Goal: Task Accomplishment & Management: Use online tool/utility

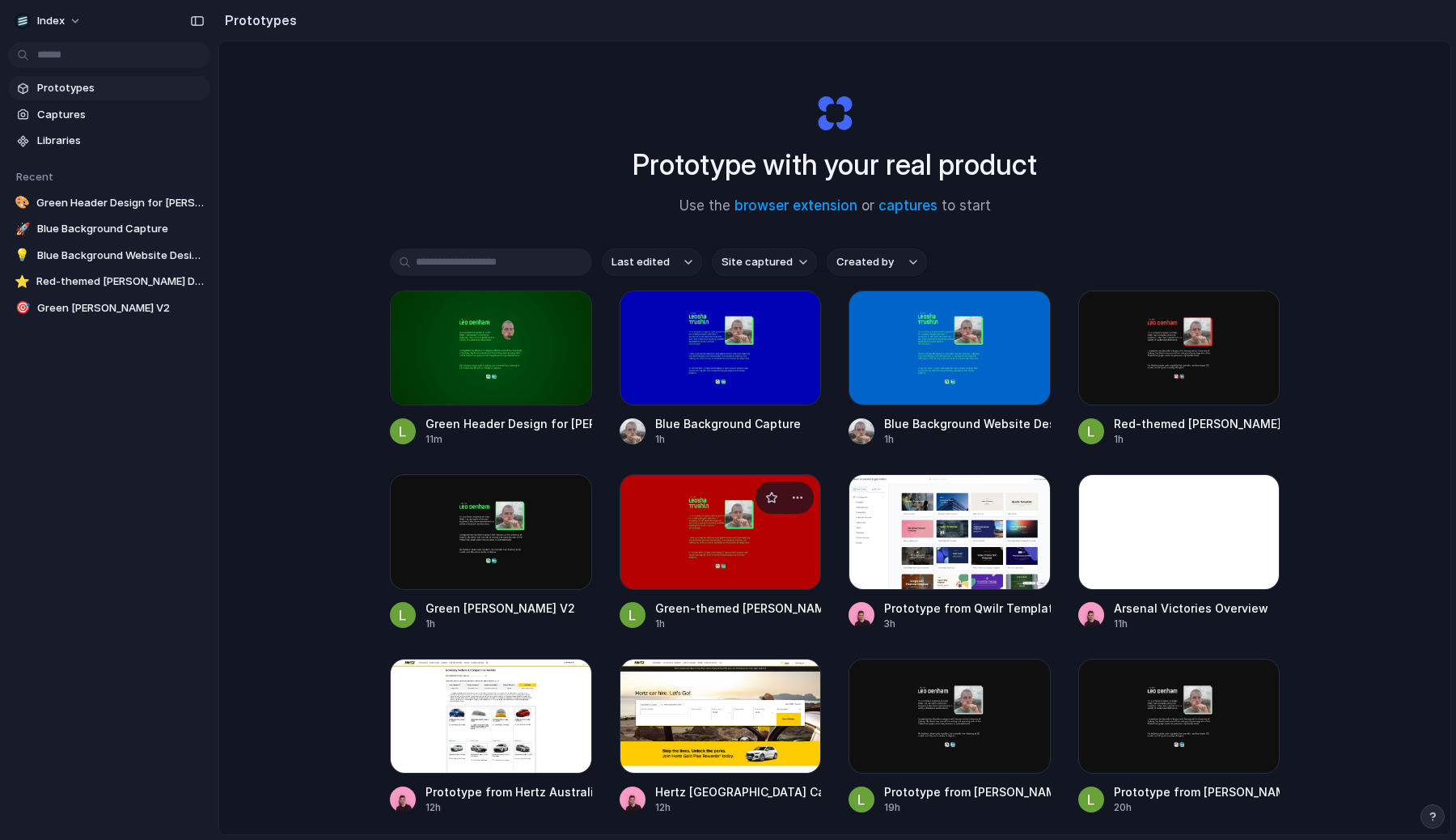
scroll to position [33, 0]
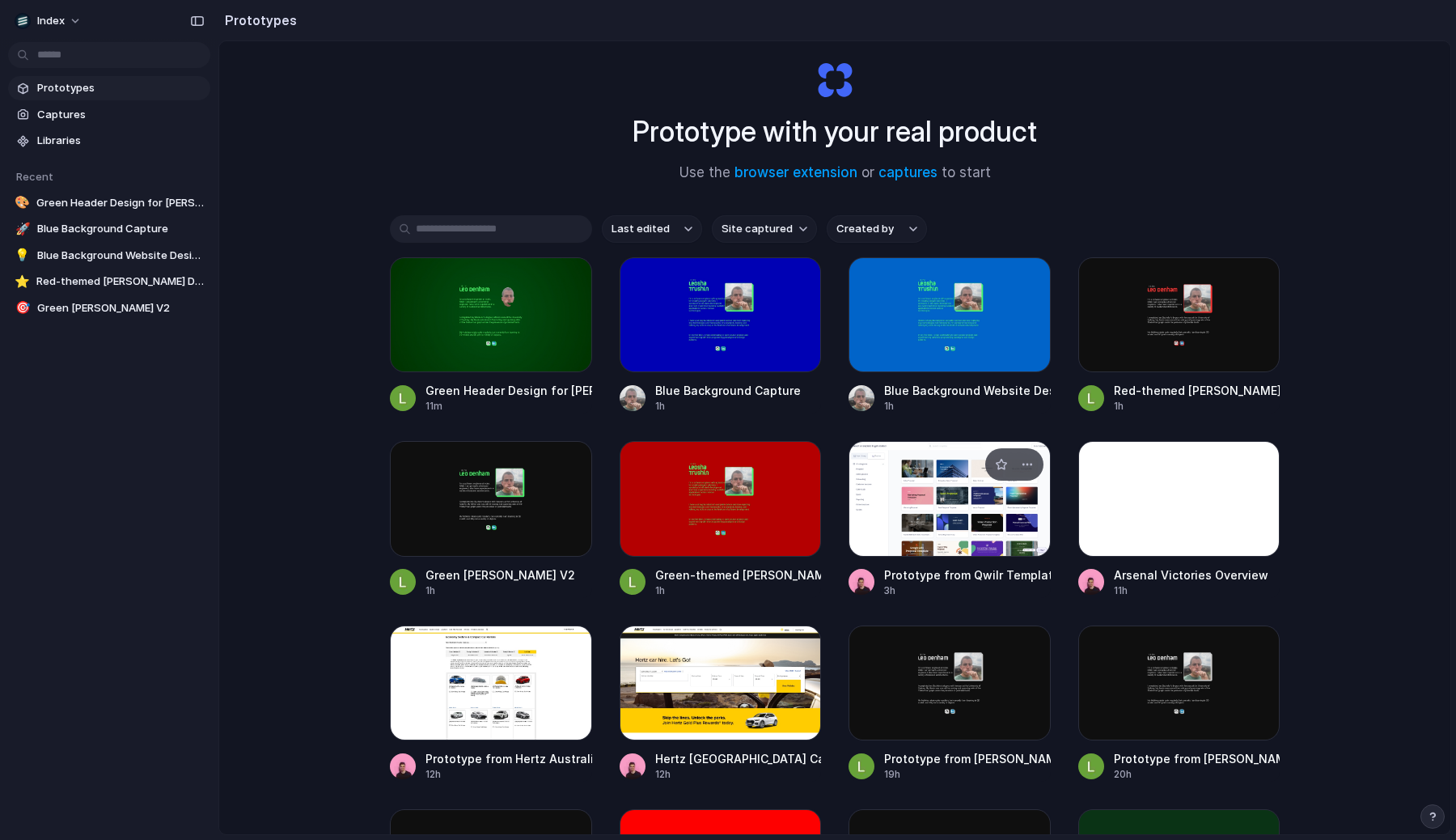
click at [967, 512] on div at bounding box center [950, 498] width 202 height 114
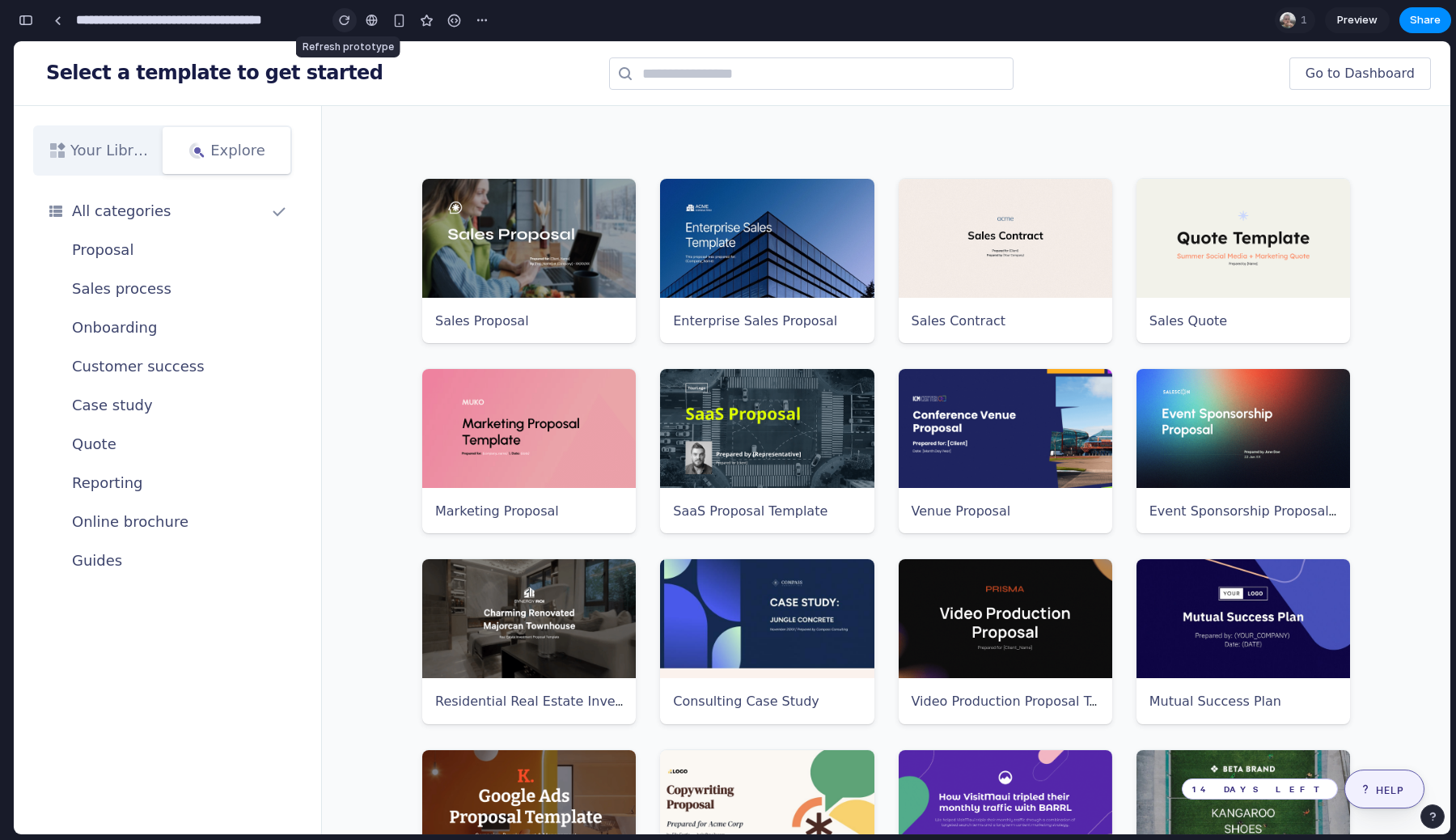
click at [340, 21] on div "button" at bounding box center [344, 20] width 12 height 12
click at [27, 17] on div "button" at bounding box center [25, 20] width 15 height 12
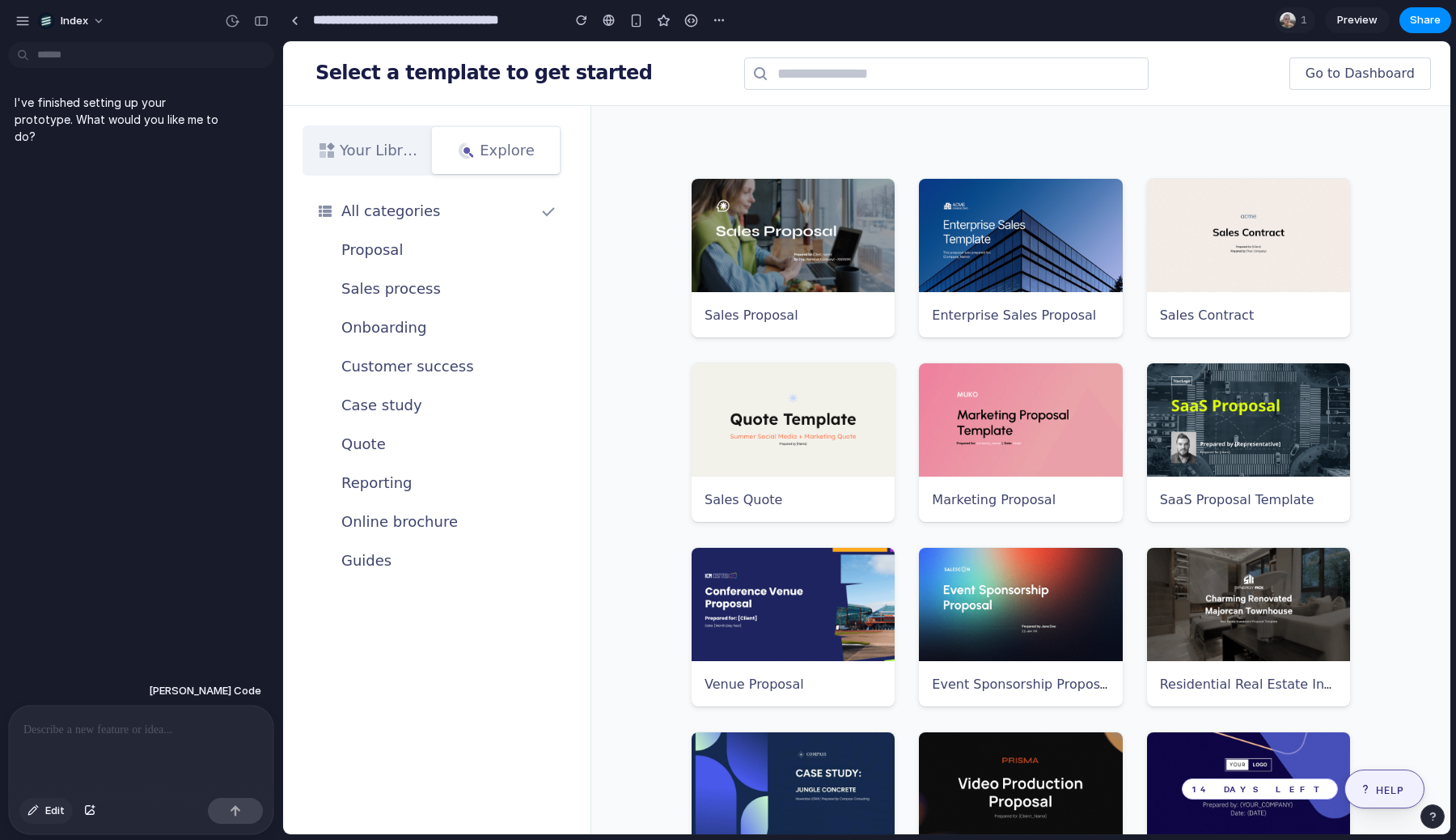
click at [68, 810] on button "Edit" at bounding box center [46, 810] width 53 height 26
click at [767, 315] on div at bounding box center [867, 437] width 1166 height 792
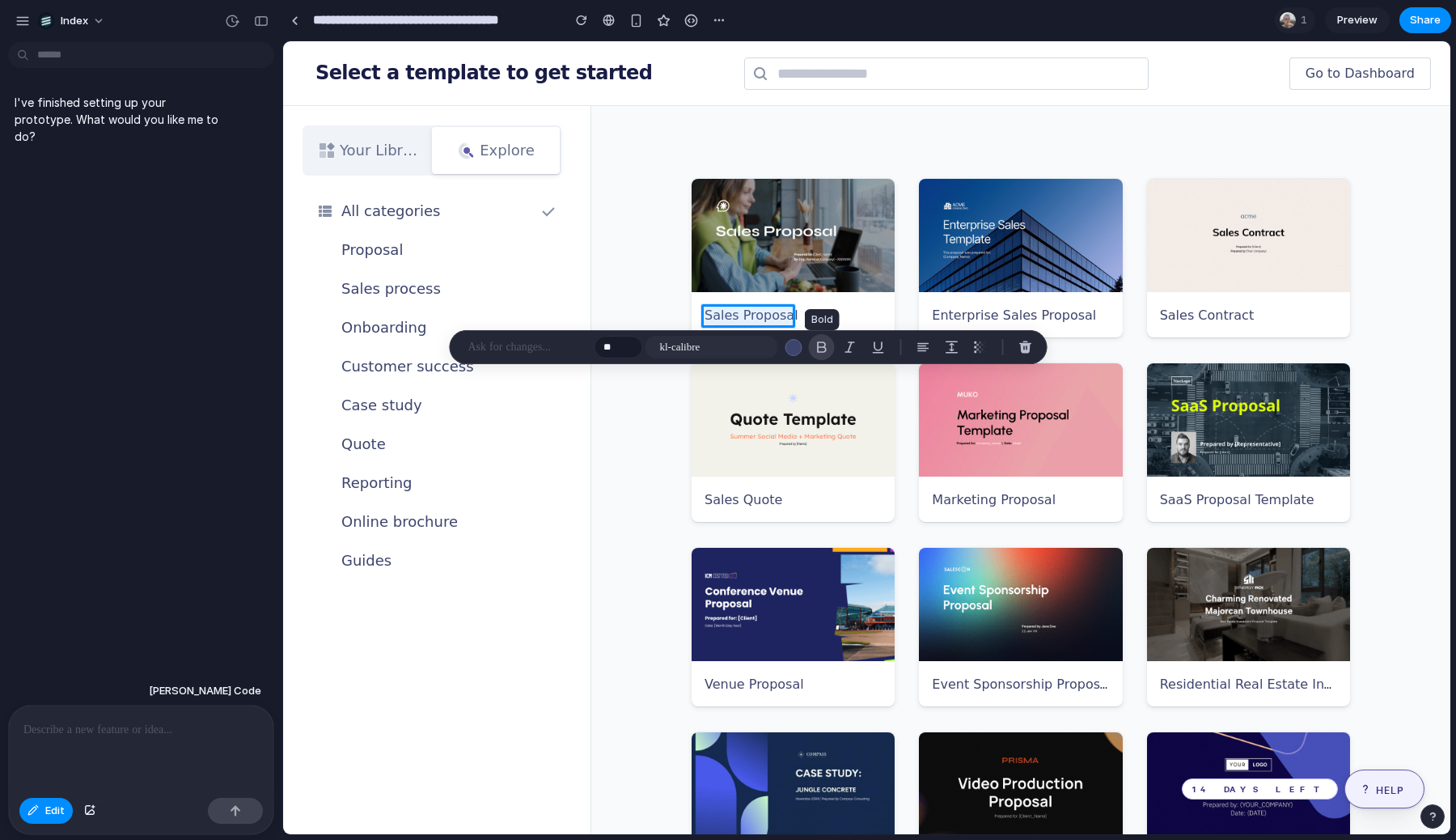
click at [815, 346] on div "button" at bounding box center [822, 346] width 15 height 15
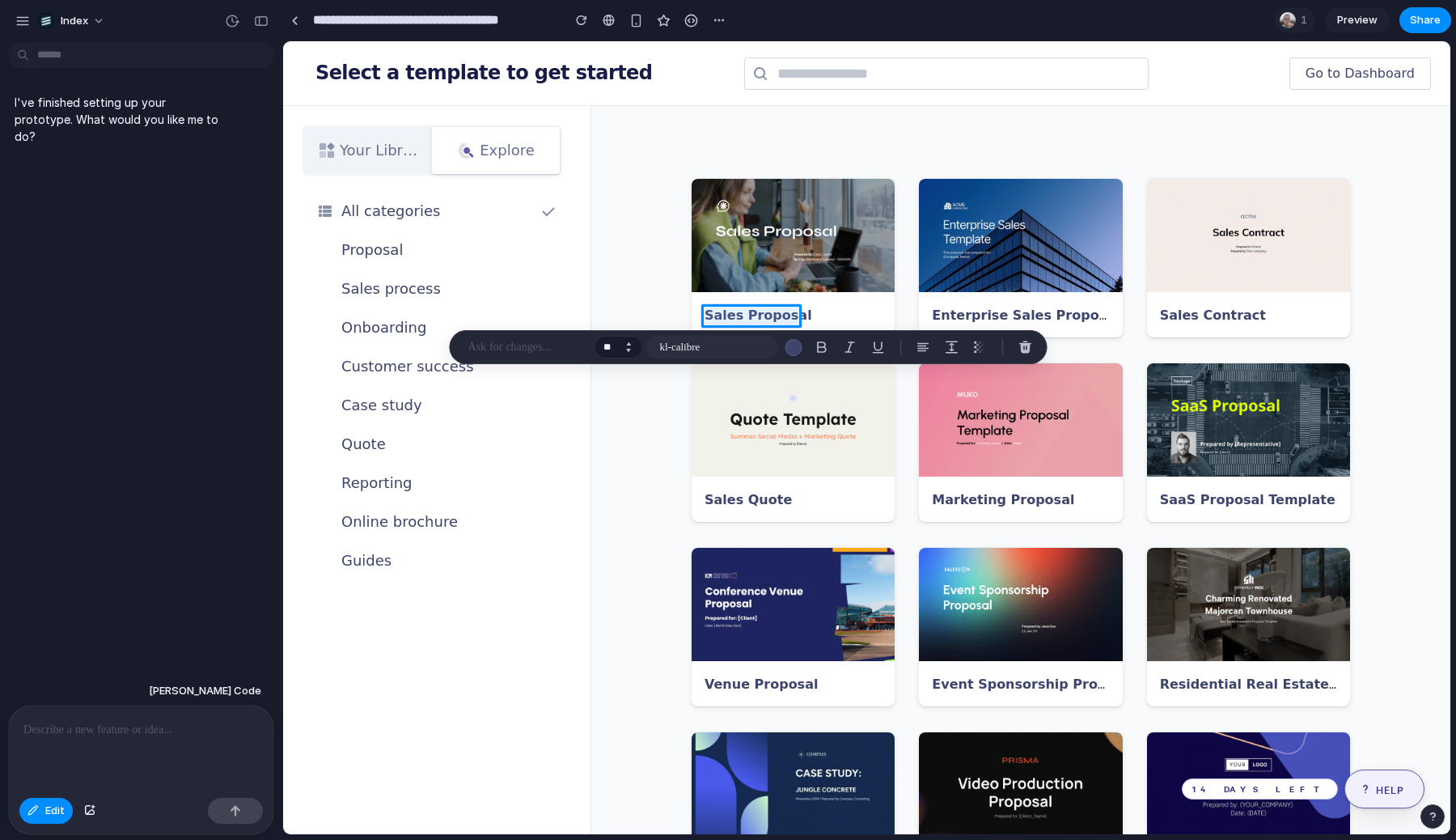
click at [631, 342] on button "Increment" at bounding box center [629, 343] width 16 height 8
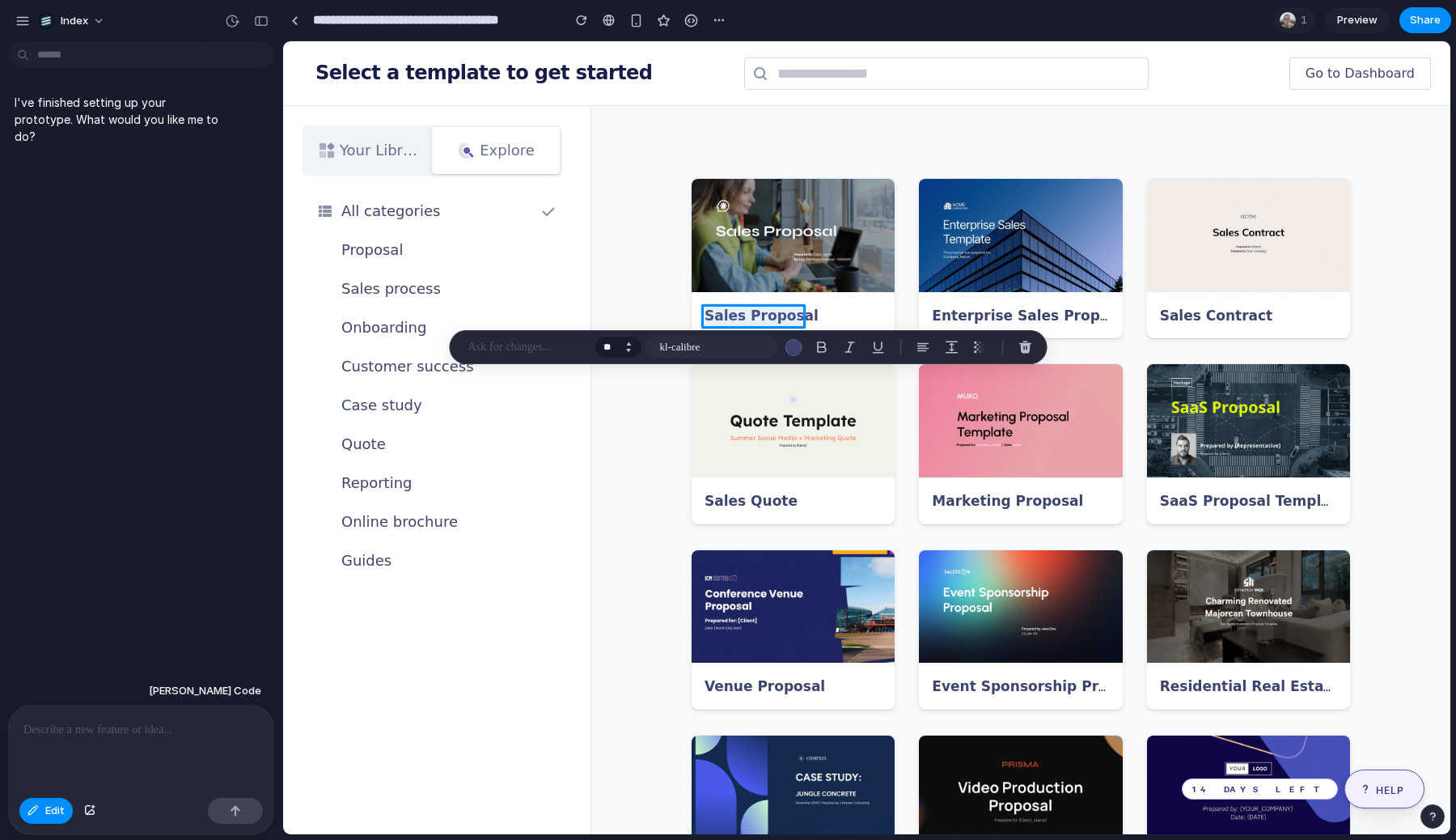
click at [631, 342] on button "Increment" at bounding box center [629, 343] width 16 height 8
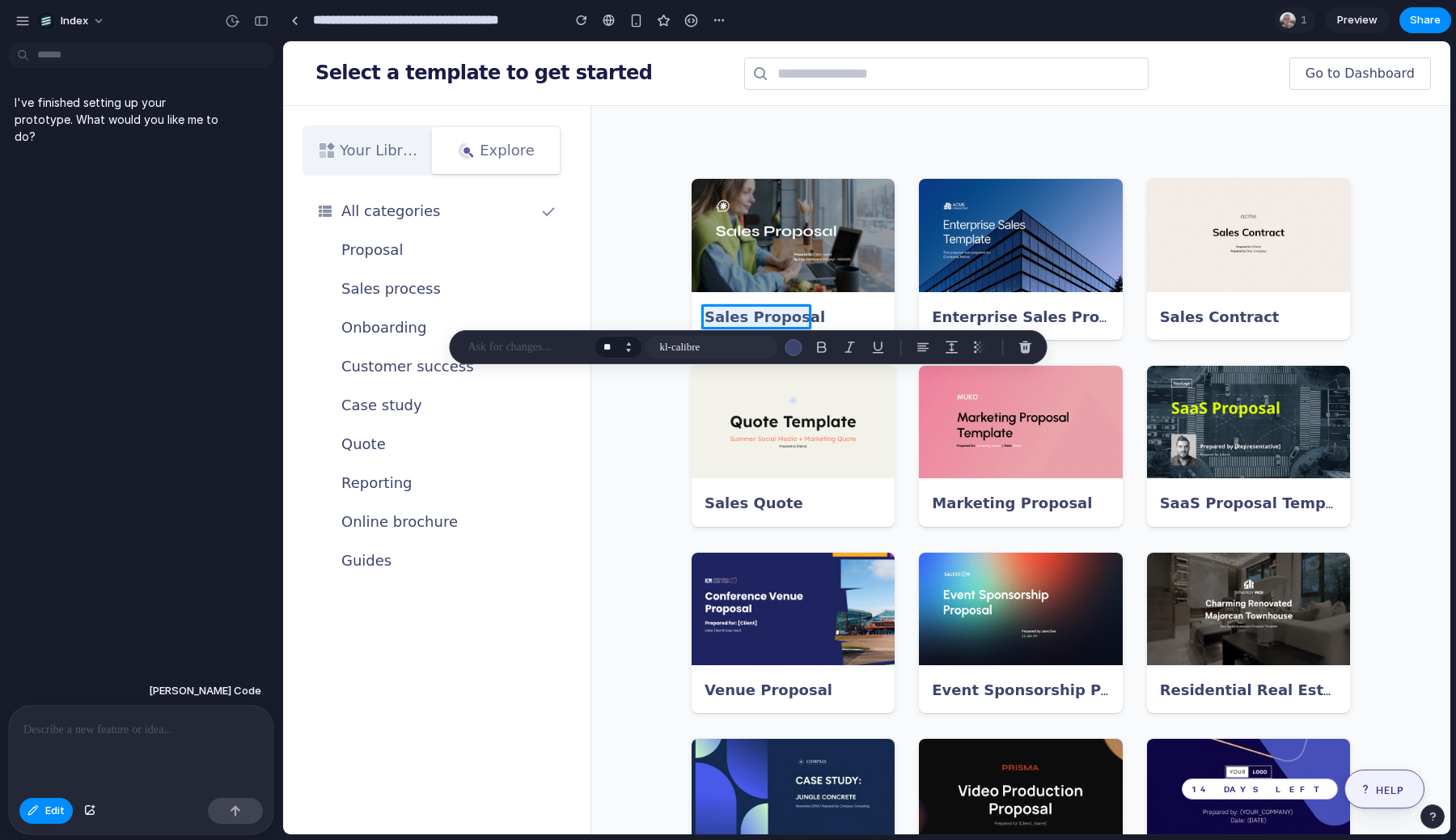
click at [631, 342] on button "Increment" at bounding box center [629, 343] width 16 height 8
type input "**"
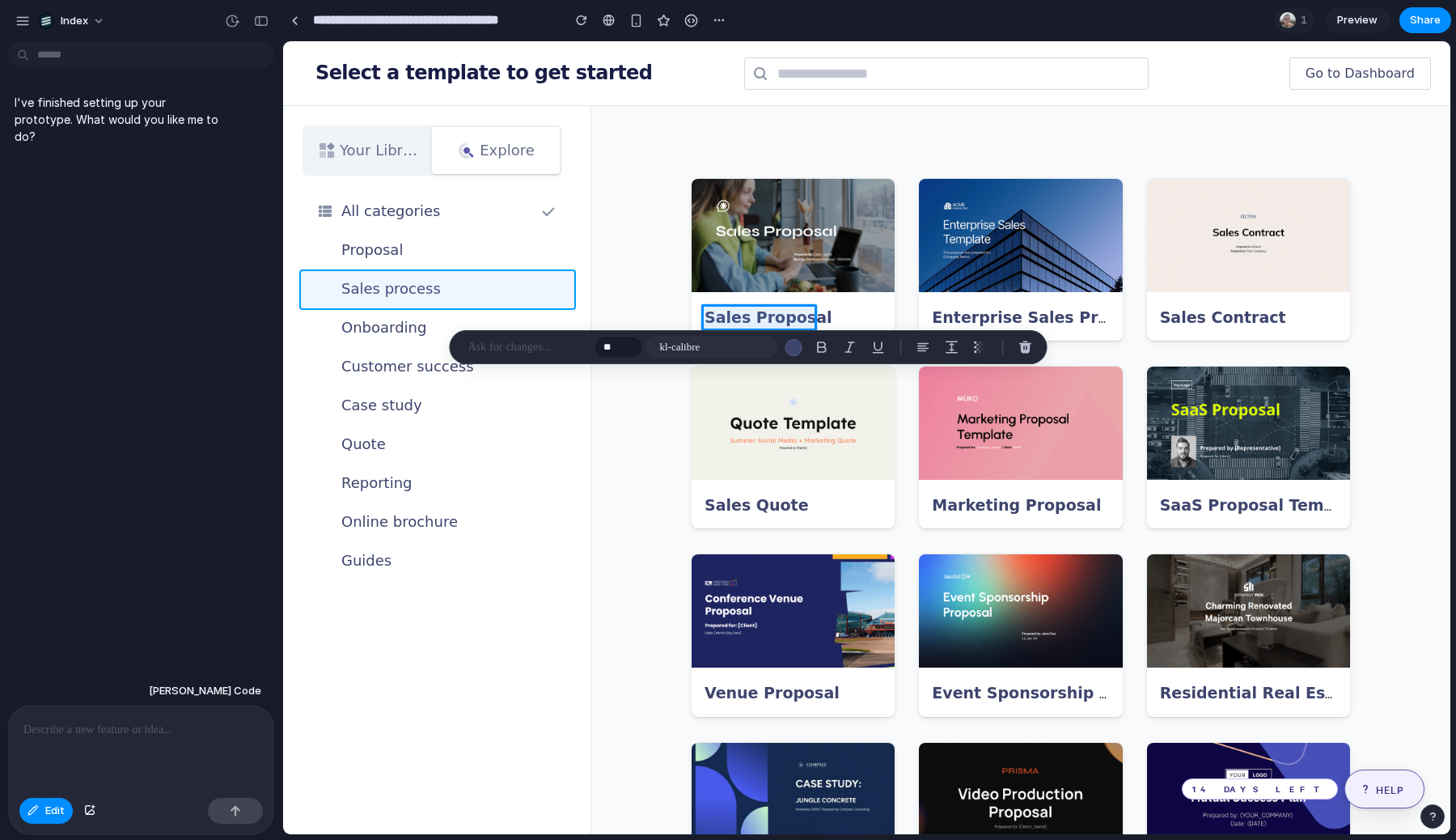
click at [465, 305] on div at bounding box center [867, 437] width 1166 height 792
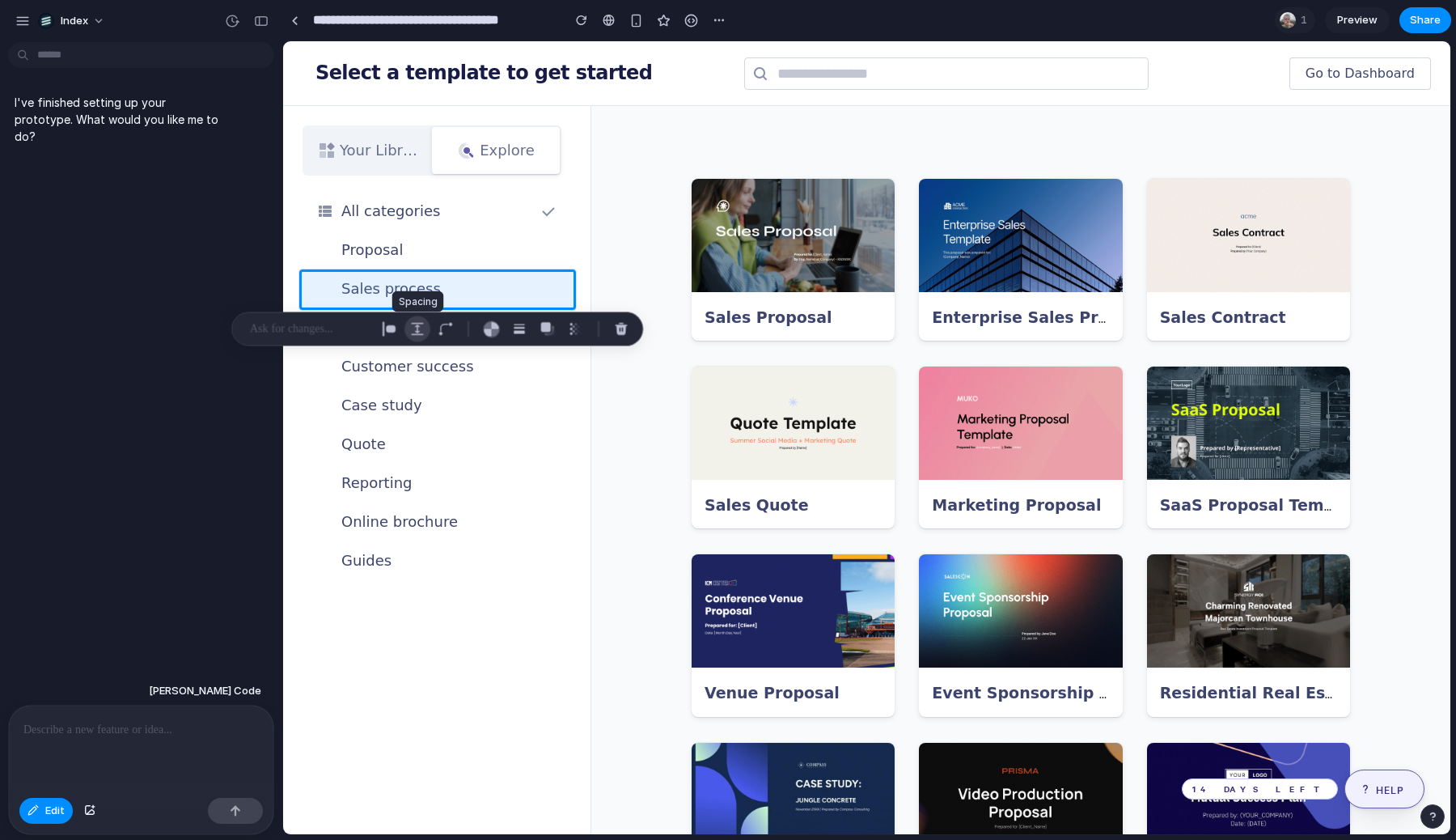
click at [411, 331] on div "button" at bounding box center [417, 329] width 15 height 15
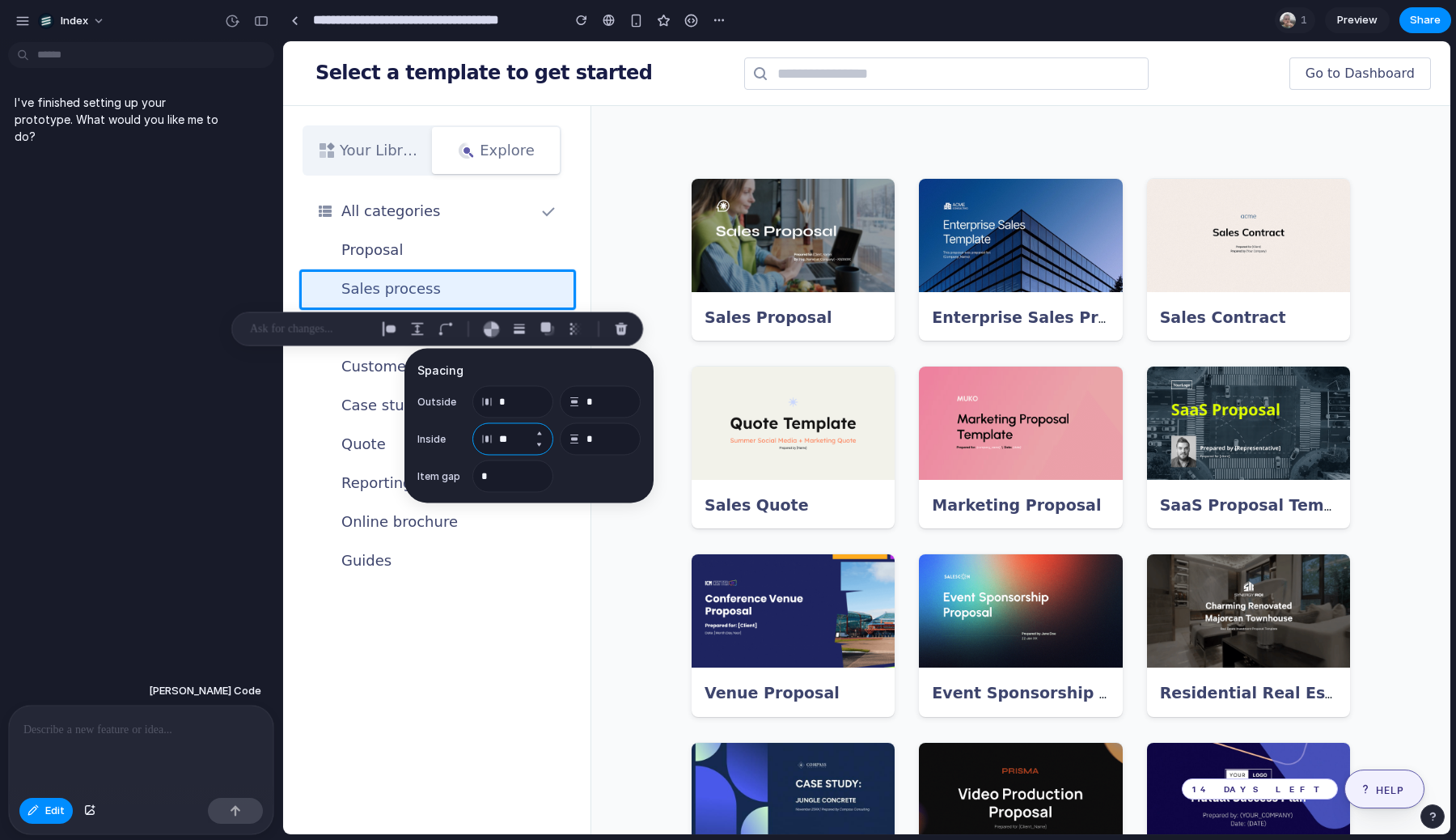
click at [514, 434] on input "**" at bounding box center [512, 438] width 81 height 32
click at [599, 428] on input "*" at bounding box center [599, 438] width 81 height 32
type input "**"
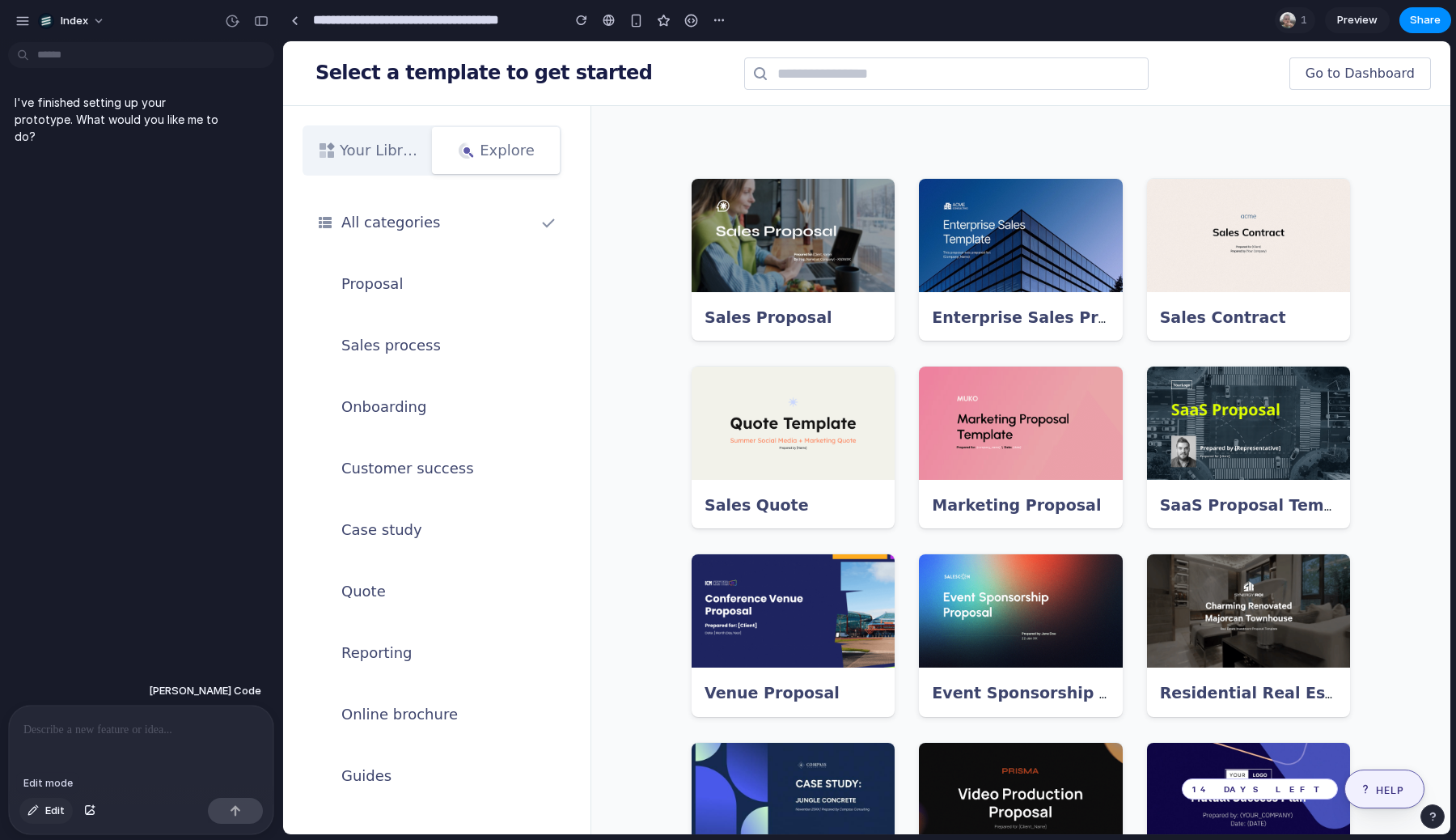
click at [31, 820] on button "Edit" at bounding box center [46, 810] width 53 height 26
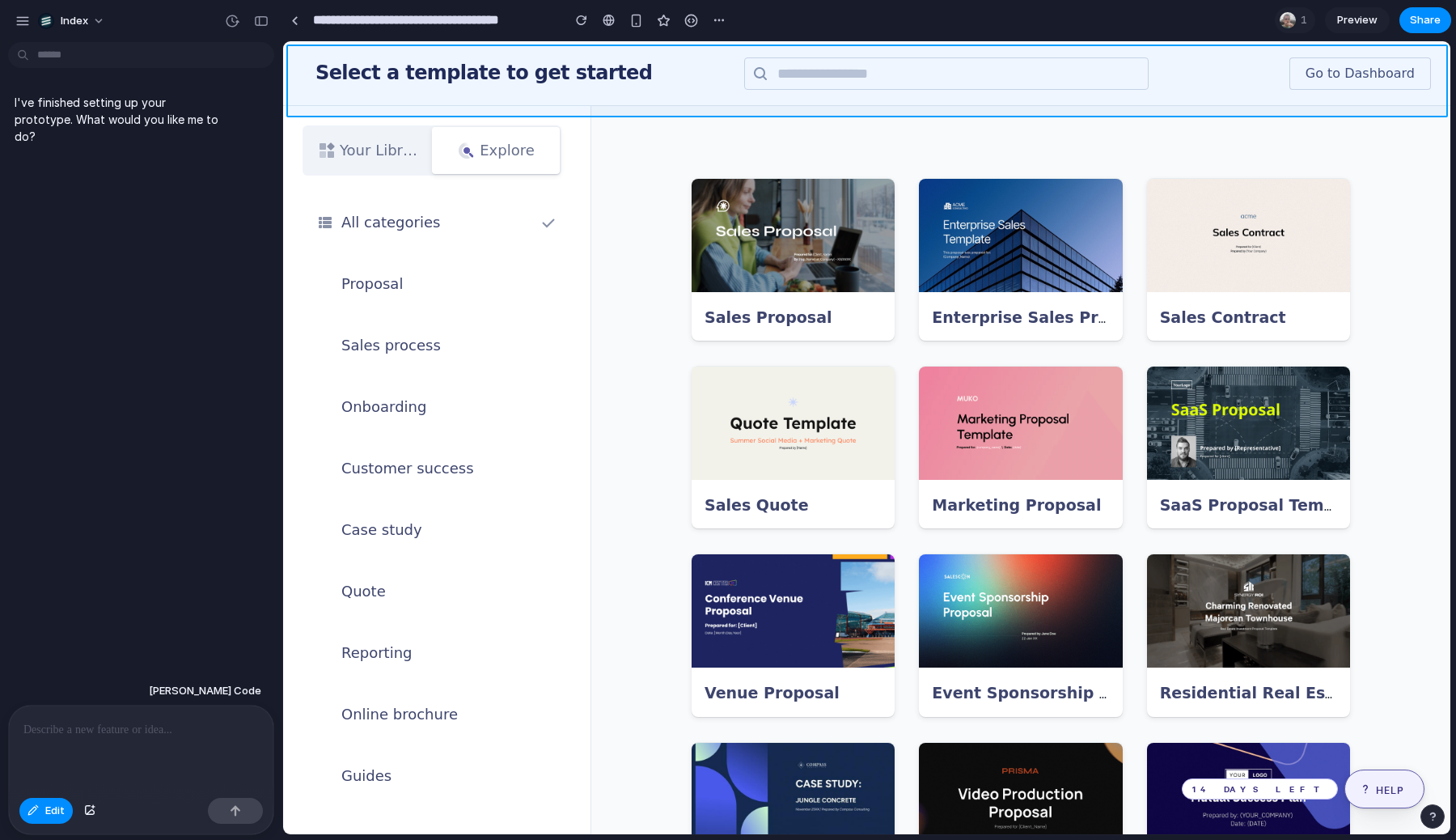
click at [300, 90] on div at bounding box center [867, 437] width 1166 height 792
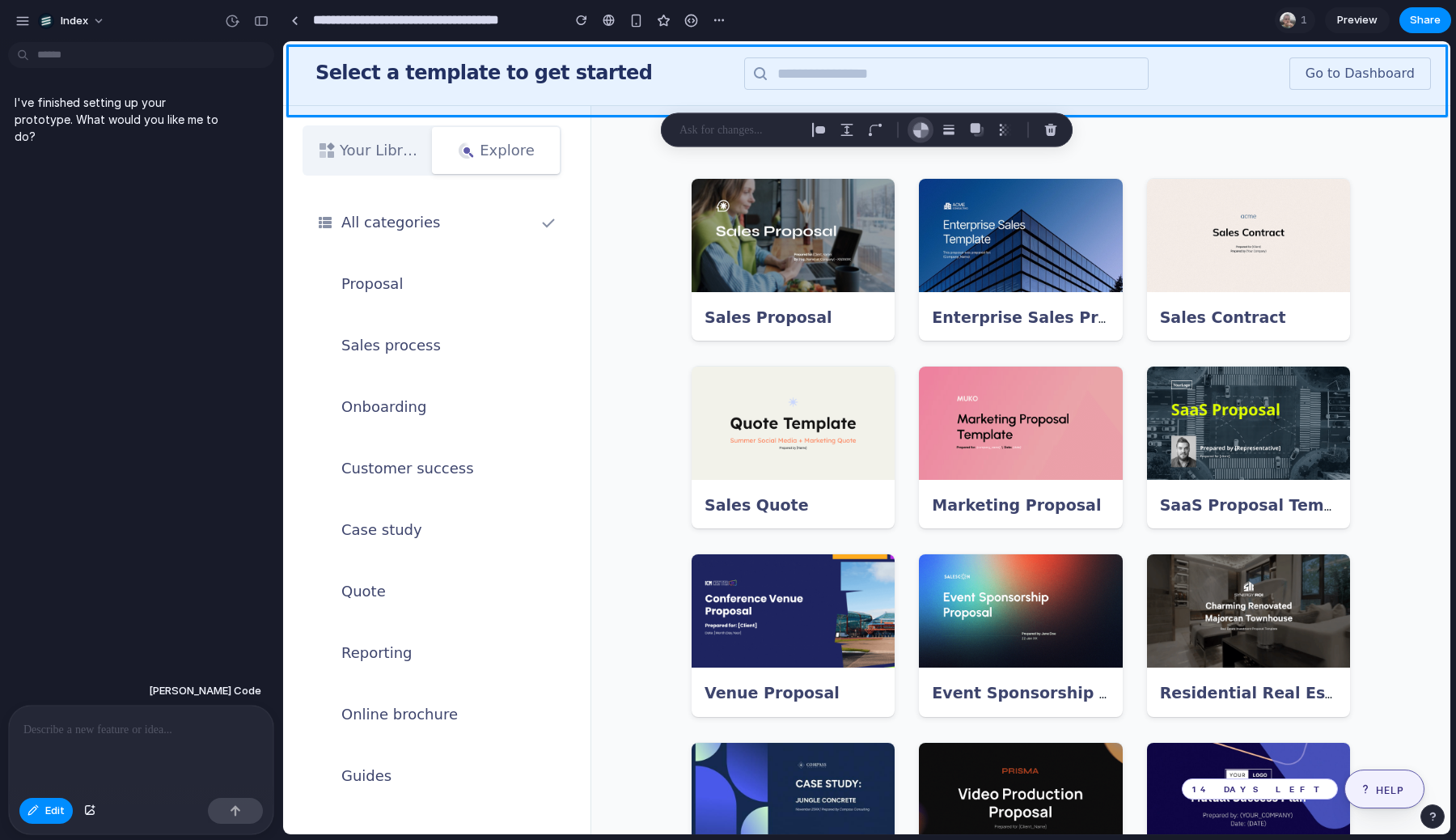
click at [913, 123] on div "button" at bounding box center [922, 130] width 17 height 17
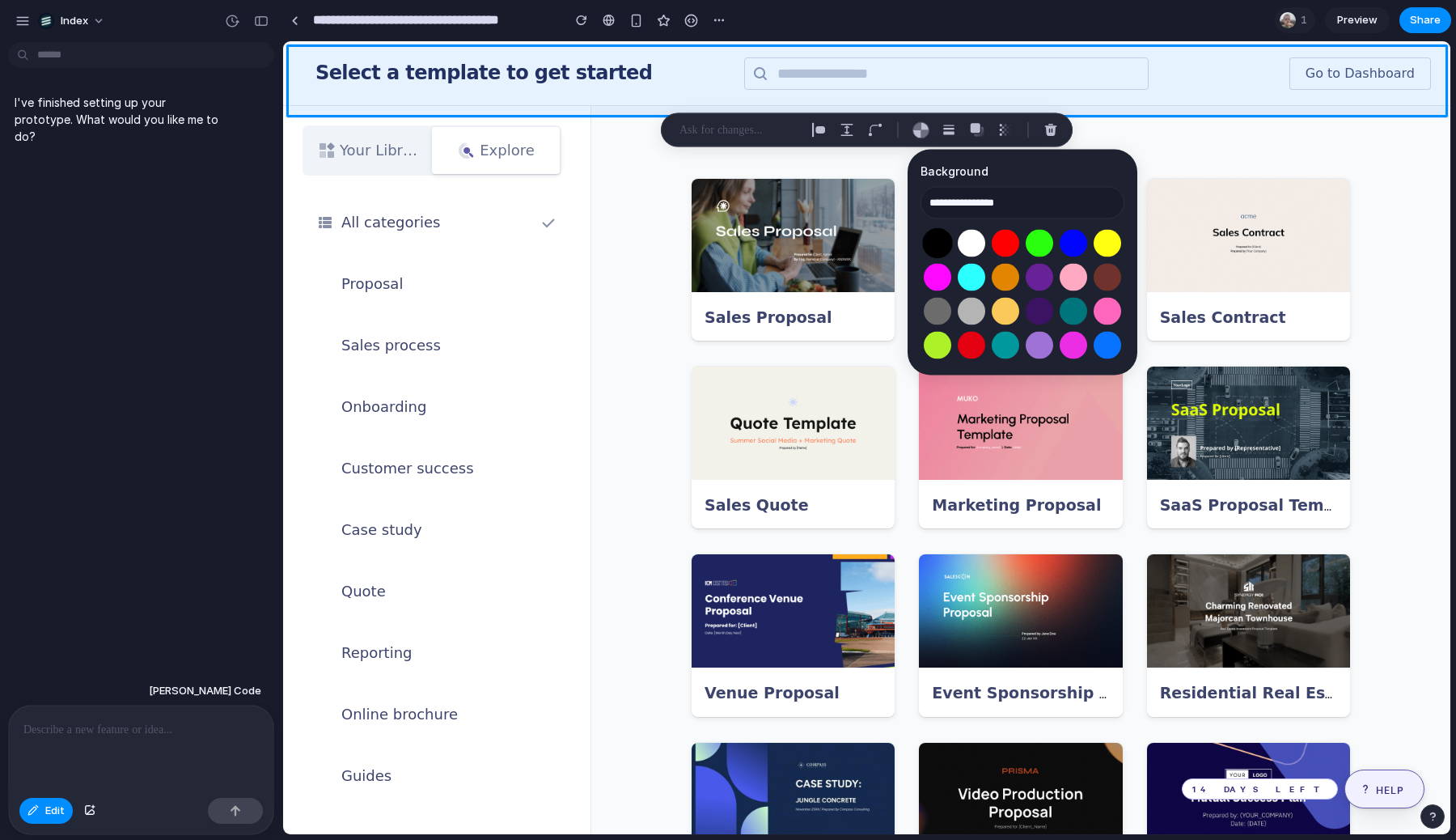
click at [937, 241] on button "Select color oklch(0 0 0)" at bounding box center [937, 242] width 30 height 30
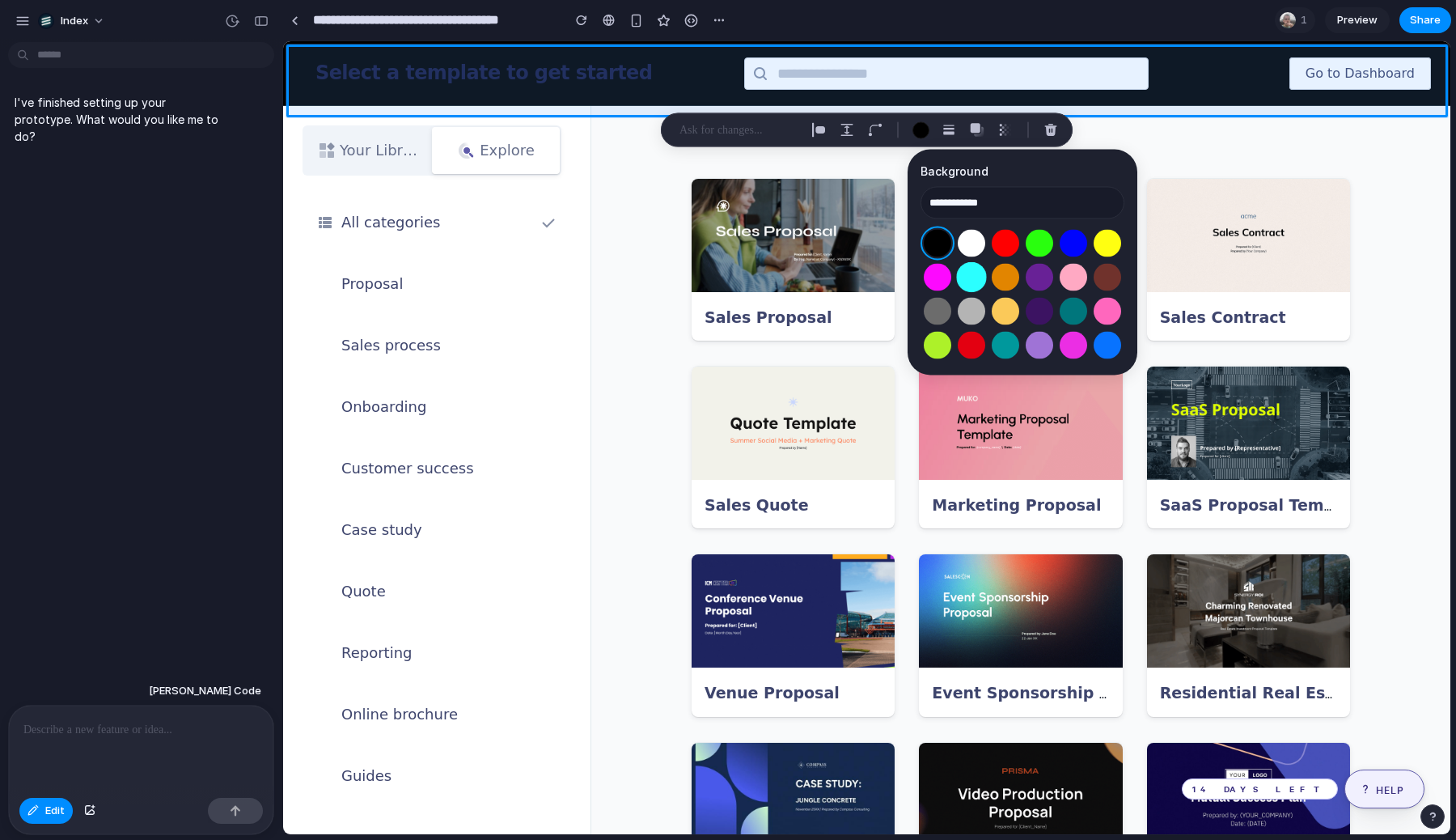
click at [977, 289] on button "Select color oklch(0.91 0.15 195)" at bounding box center [971, 276] width 30 height 30
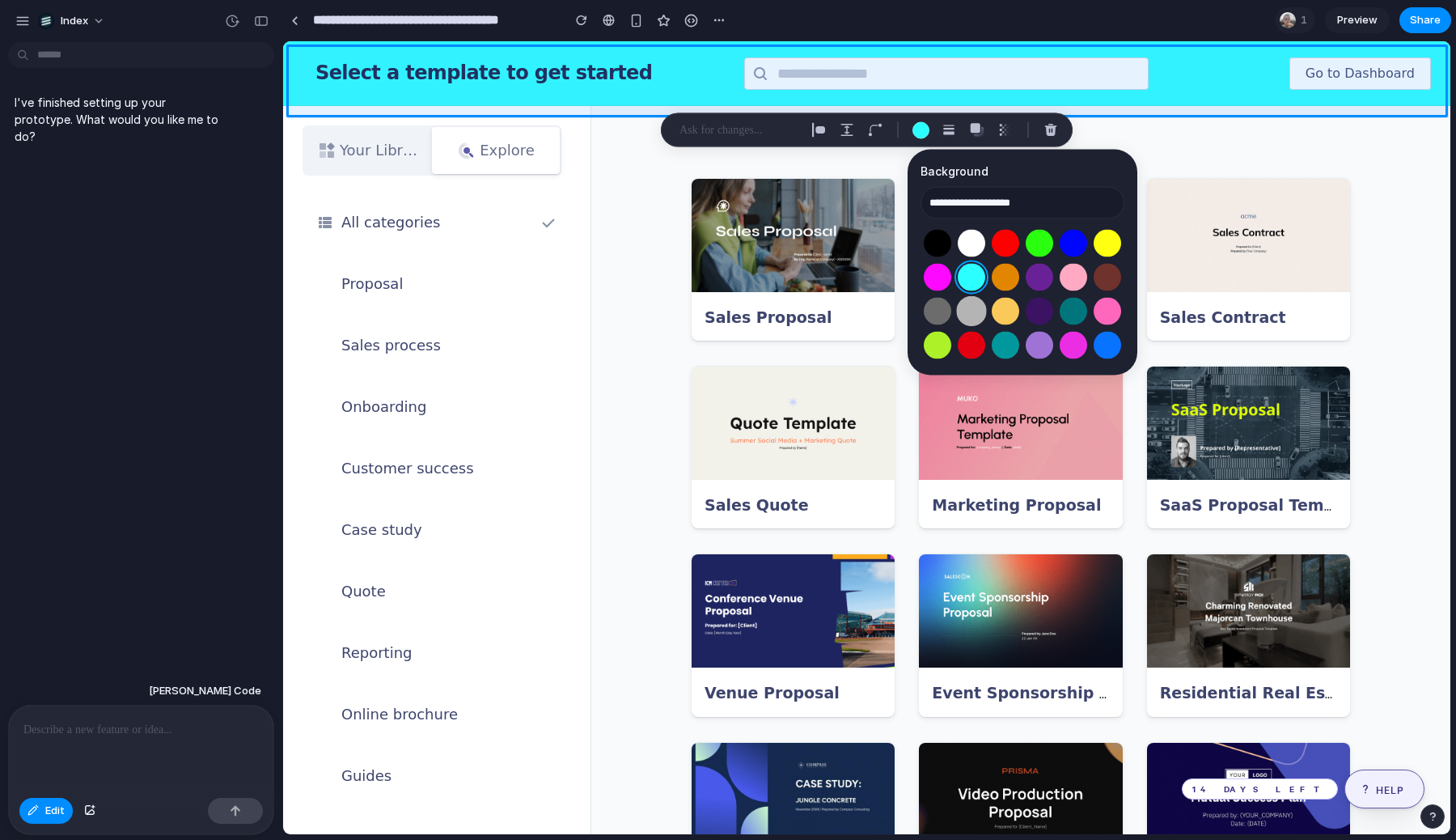
click at [971, 311] on button "Select color oklch(0.77 0 0)" at bounding box center [971, 310] width 30 height 30
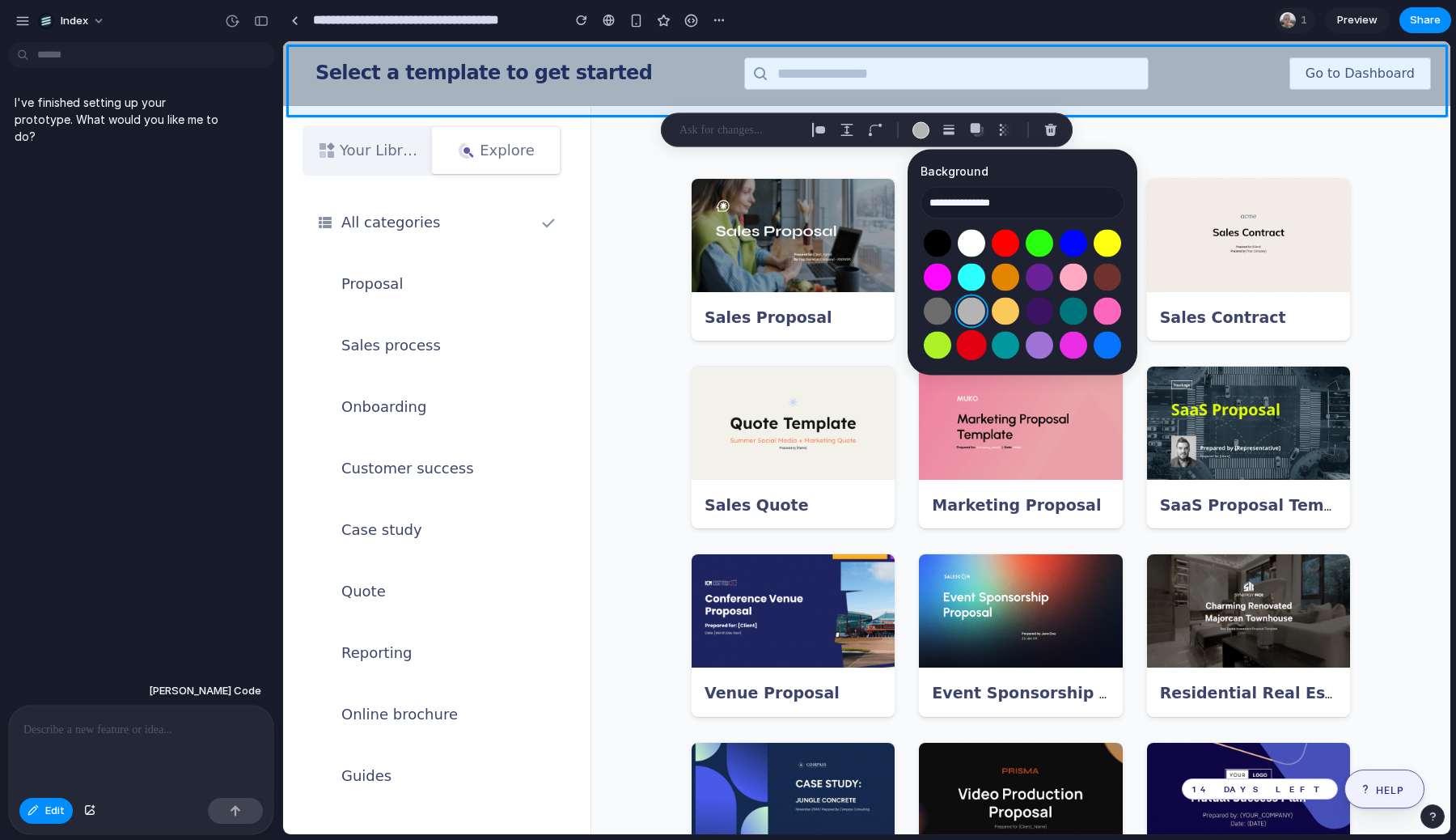
click at [971, 343] on button "Select color oklch(0.57 0.24 27)" at bounding box center [971, 344] width 30 height 30
type input "**********"
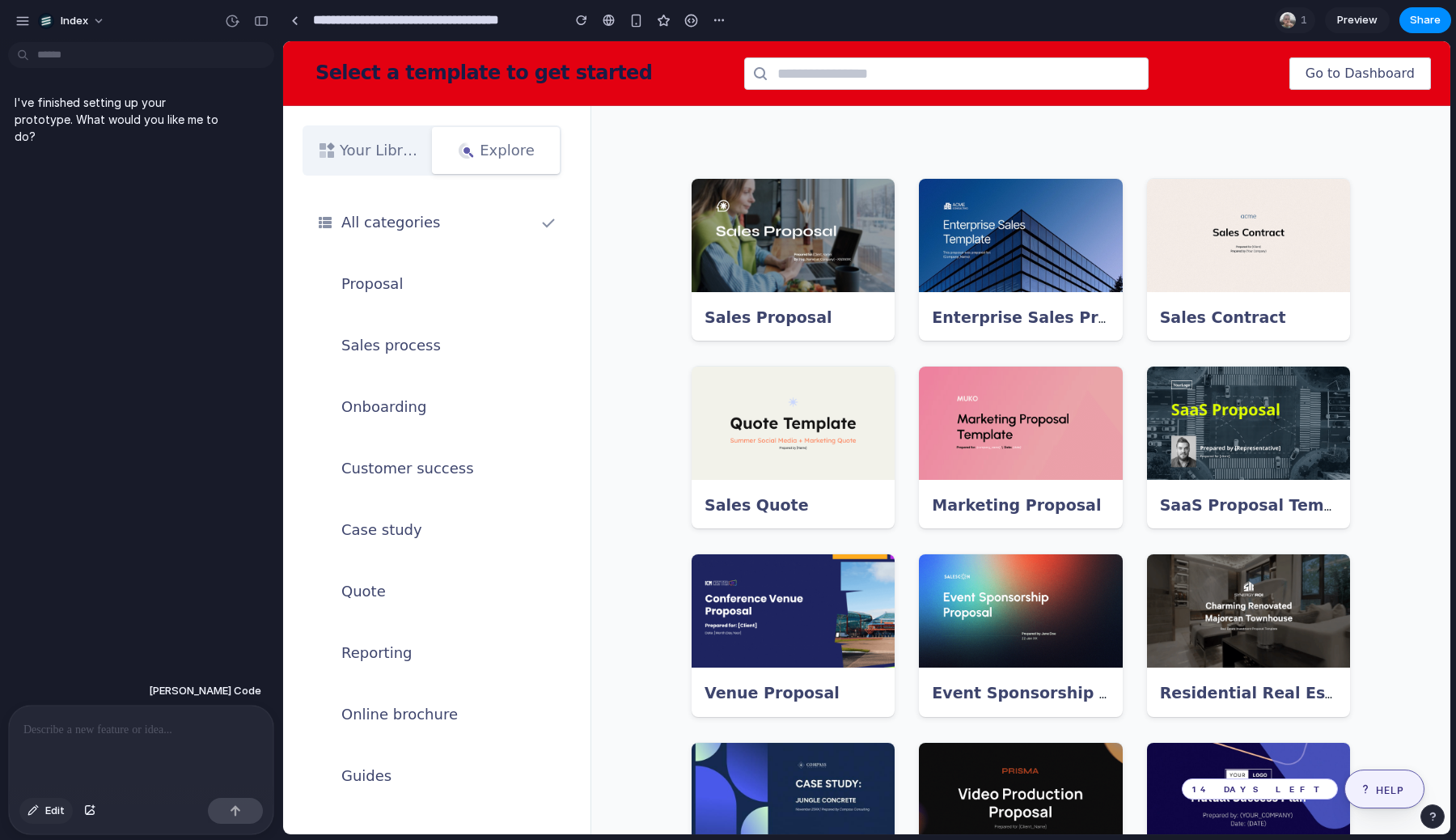
click at [37, 806] on div "button" at bounding box center [33, 811] width 12 height 10
click at [740, 506] on div at bounding box center [867, 437] width 1166 height 792
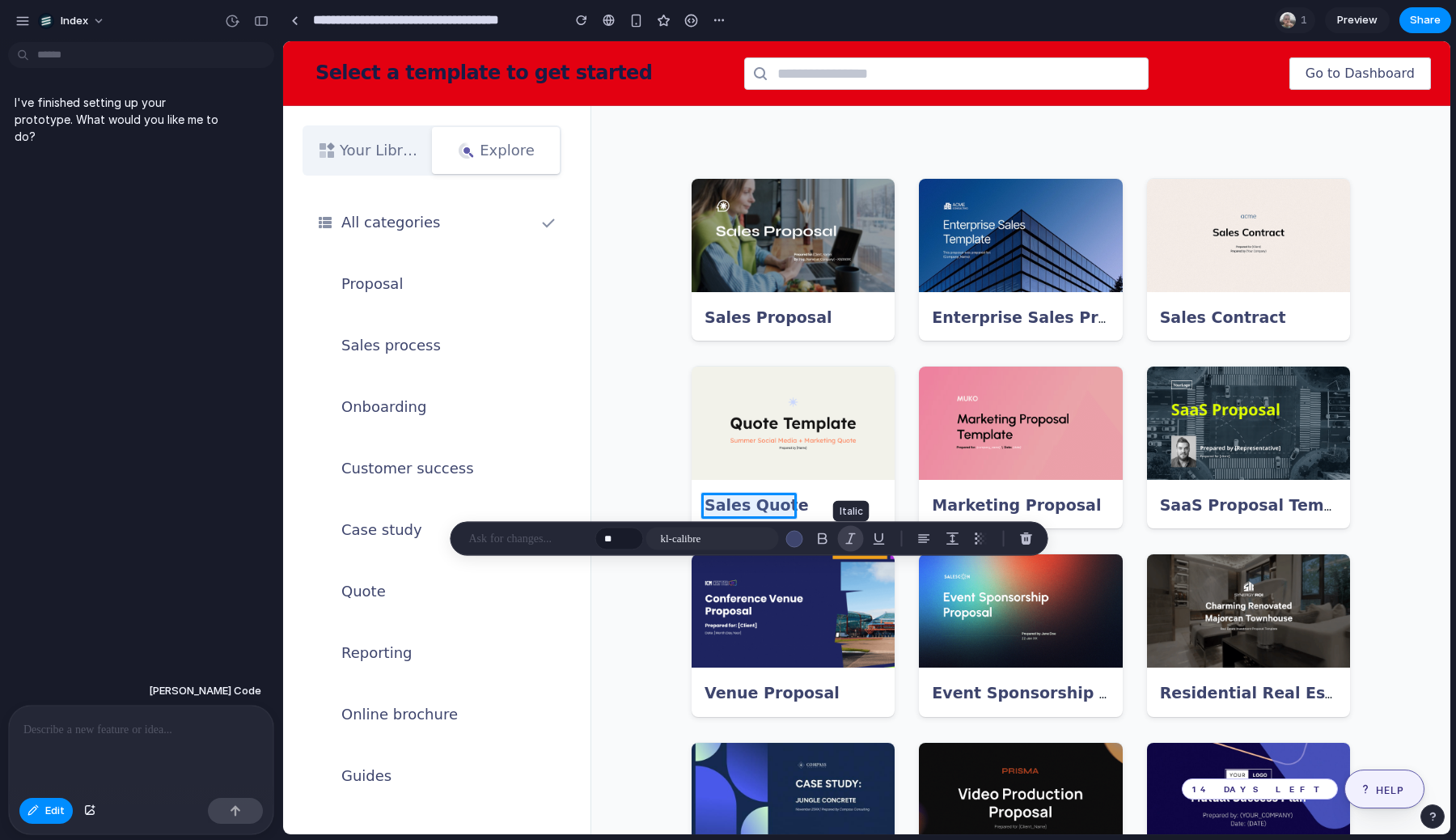
click at [849, 534] on div "button" at bounding box center [851, 538] width 15 height 15
click at [882, 537] on div "button" at bounding box center [879, 538] width 15 height 15
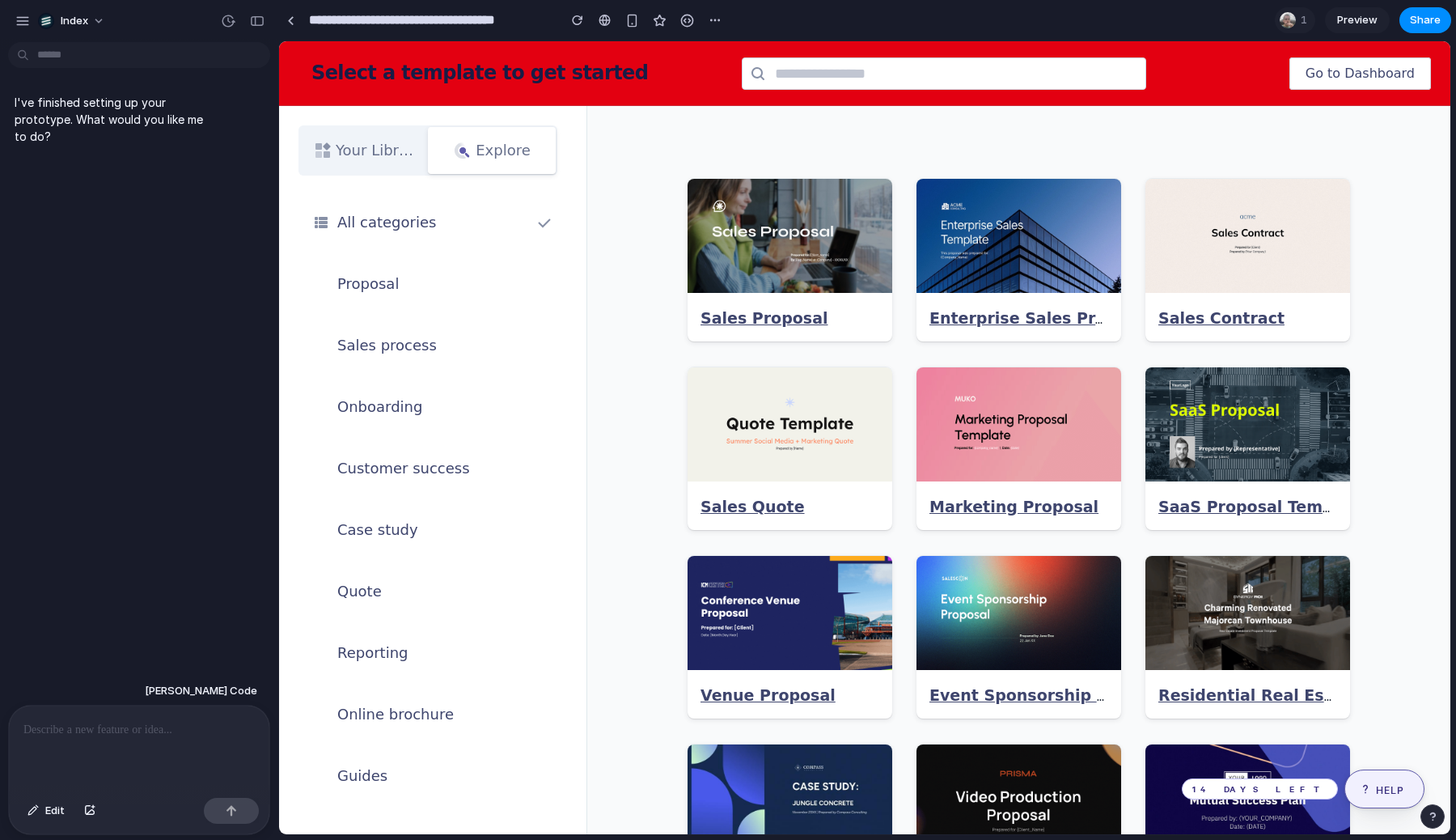
drag, startPoint x: 277, startPoint y: 182, endPoint x: 356, endPoint y: 185, distance: 79.1
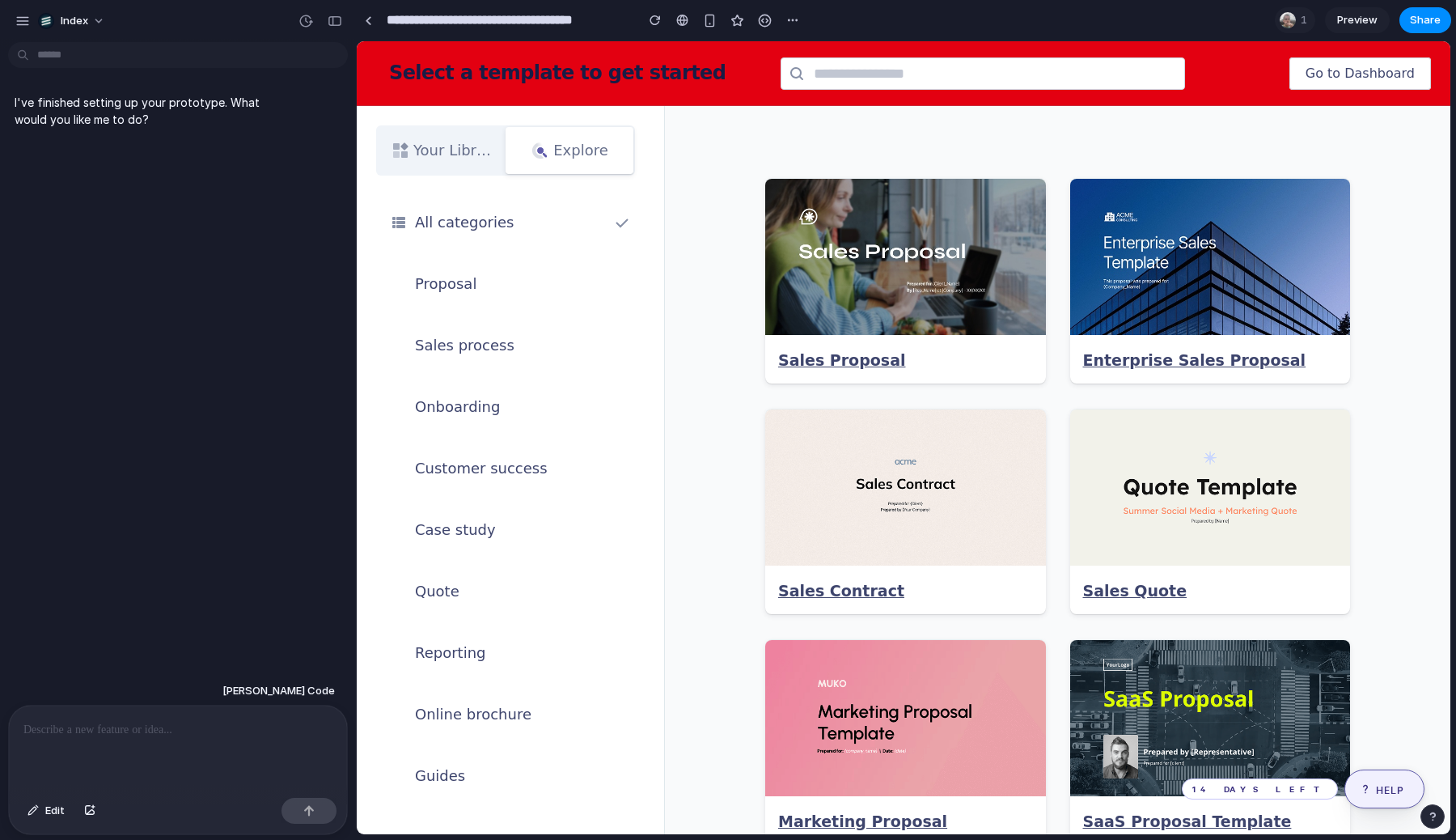
click at [114, 754] on div at bounding box center [178, 748] width 339 height 85
click at [187, 788] on div at bounding box center [178, 748] width 339 height 85
click at [192, 723] on p at bounding box center [178, 729] width 309 height 19
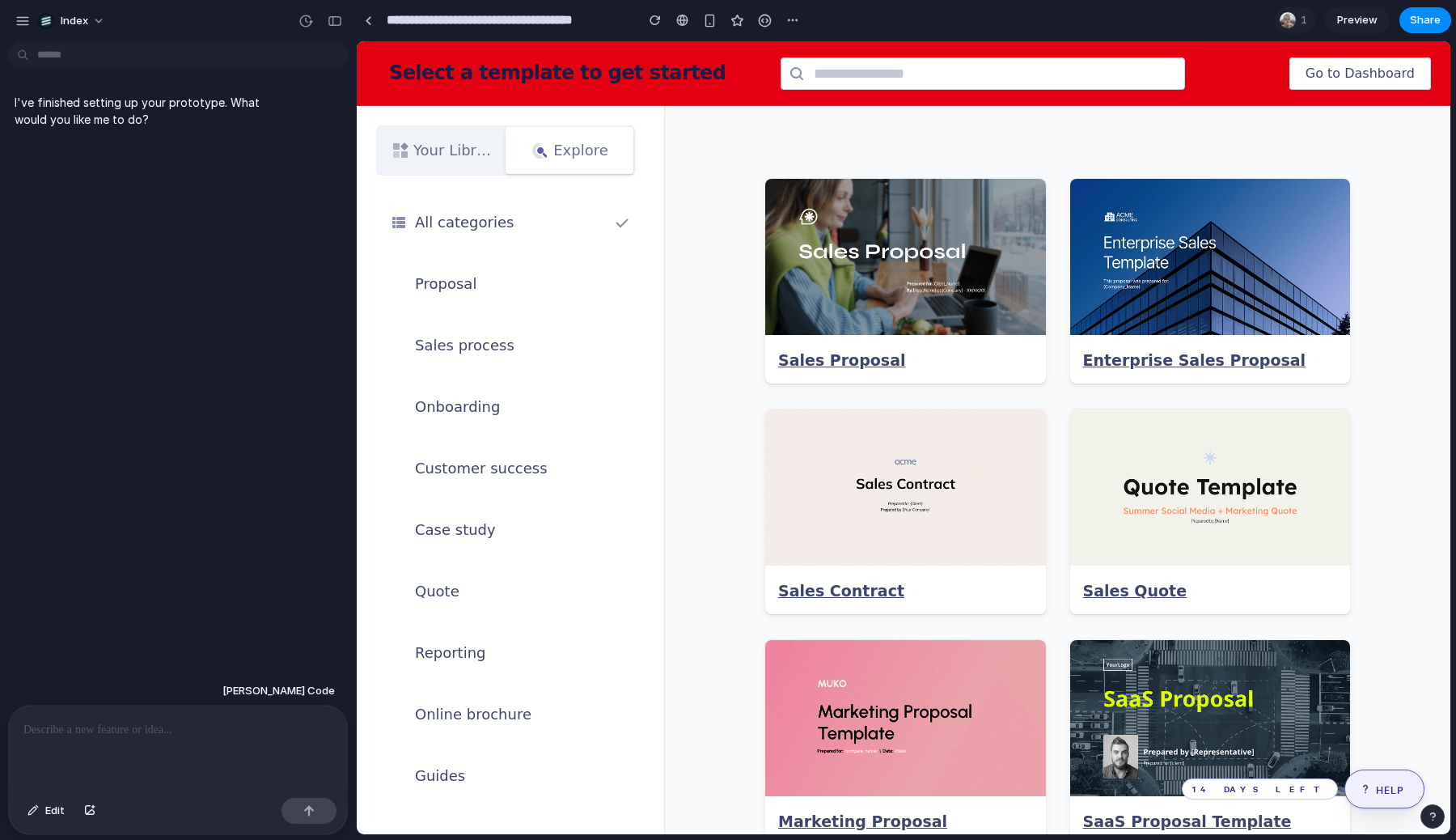
click at [713, 12] on button "button" at bounding box center [710, 19] width 24 height 24
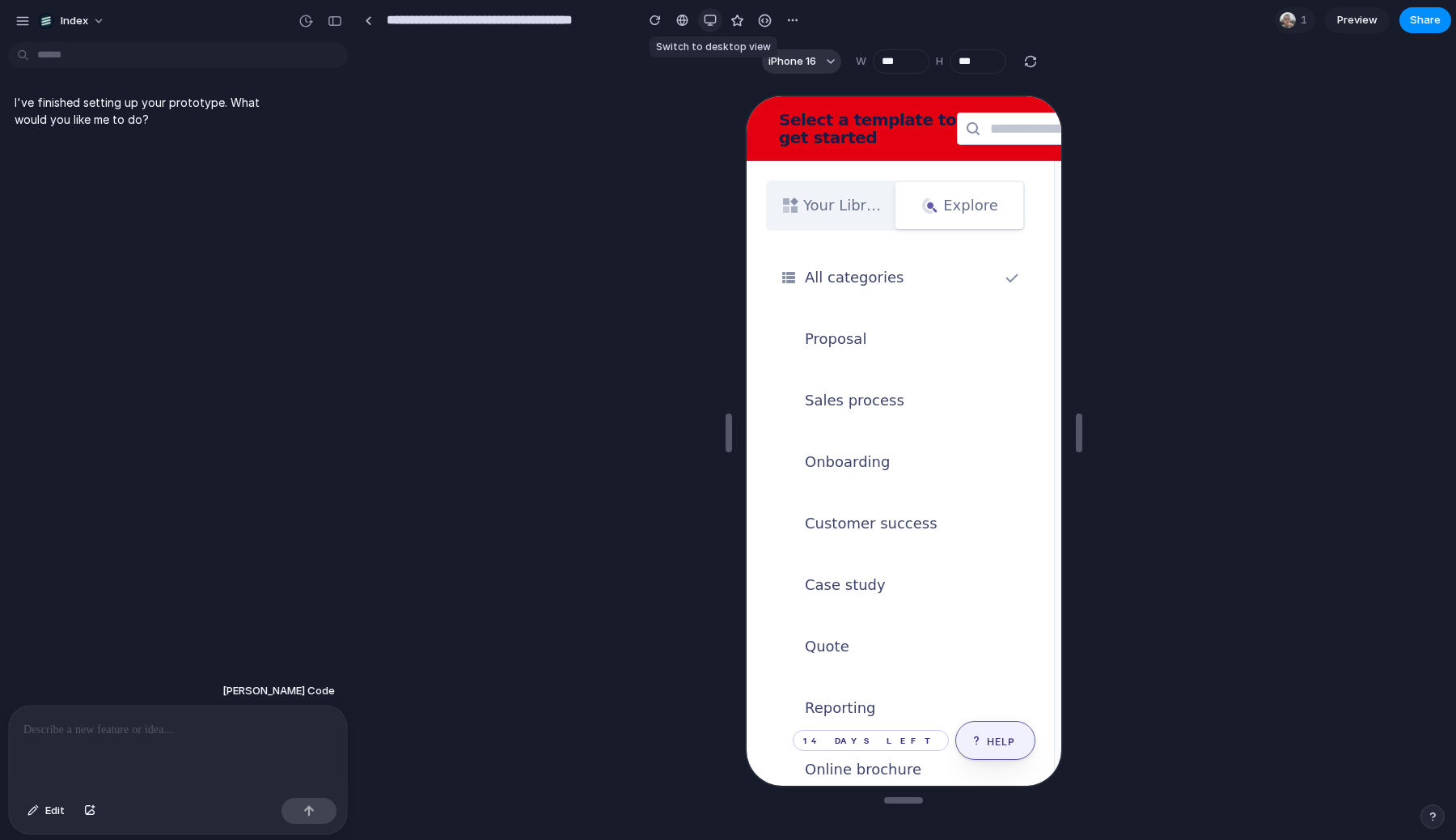
click at [713, 13] on button "button" at bounding box center [710, 19] width 24 height 24
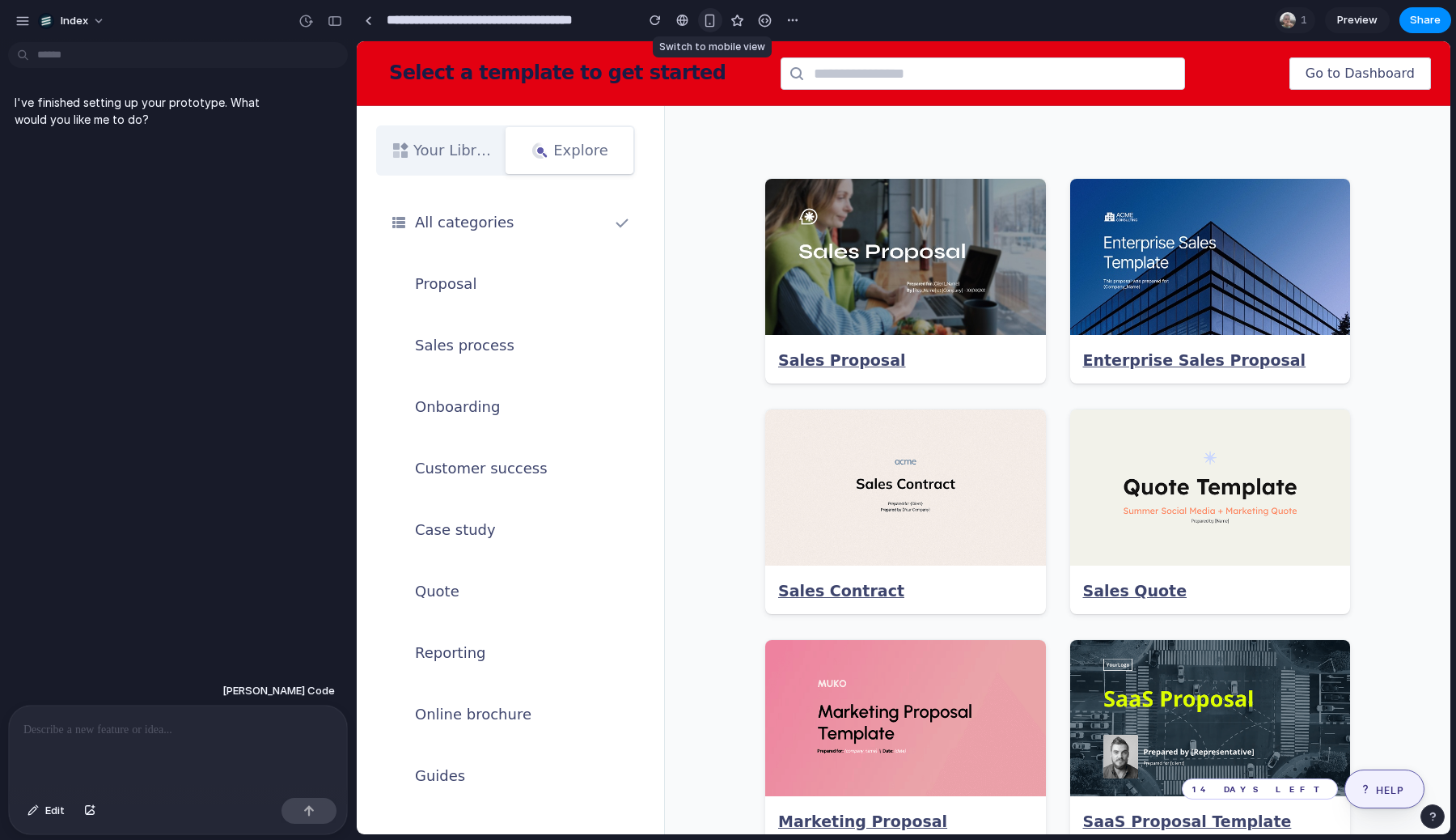
click at [713, 14] on div "button" at bounding box center [710, 20] width 14 height 14
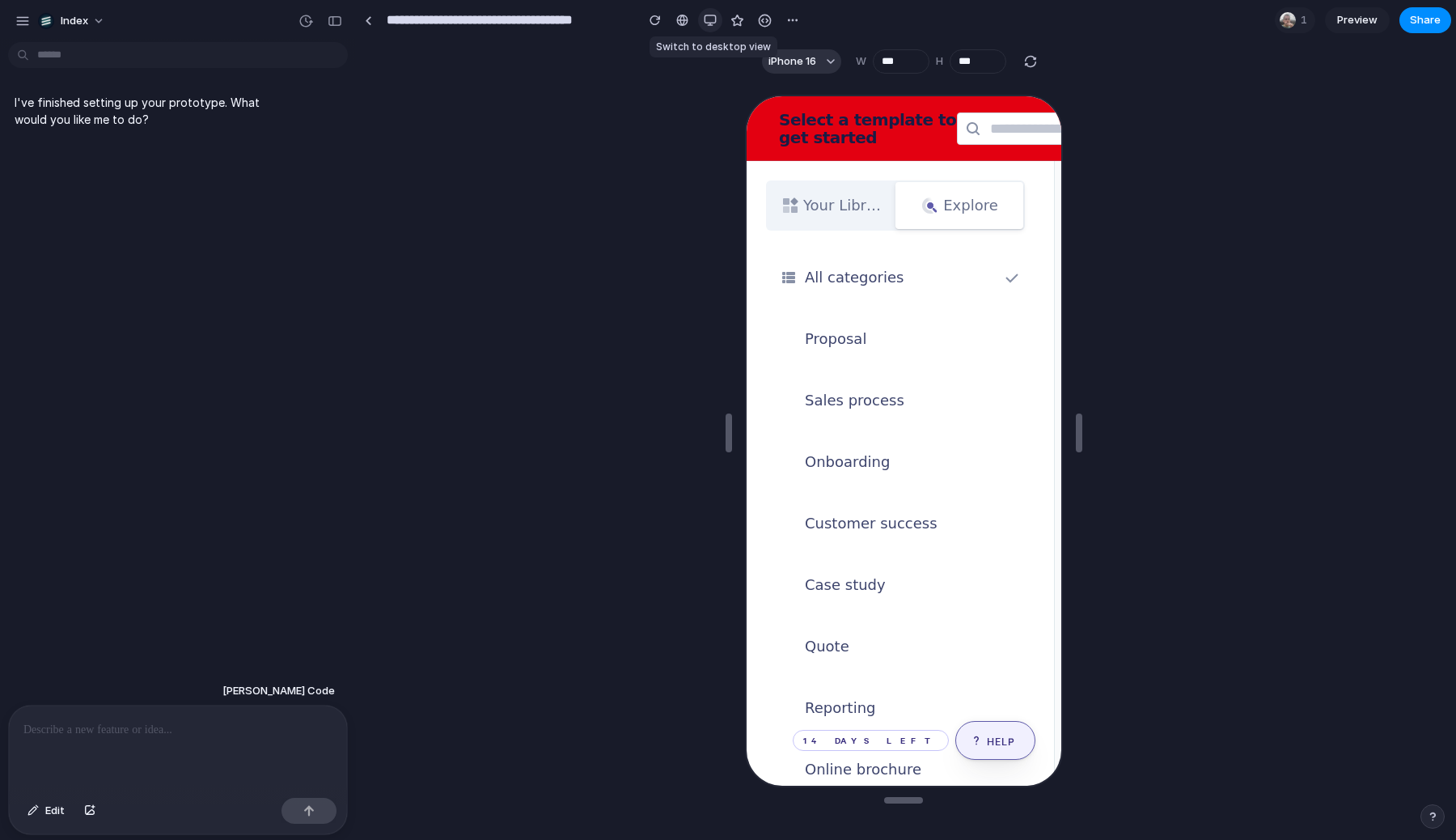
click at [713, 13] on button "button" at bounding box center [710, 19] width 24 height 24
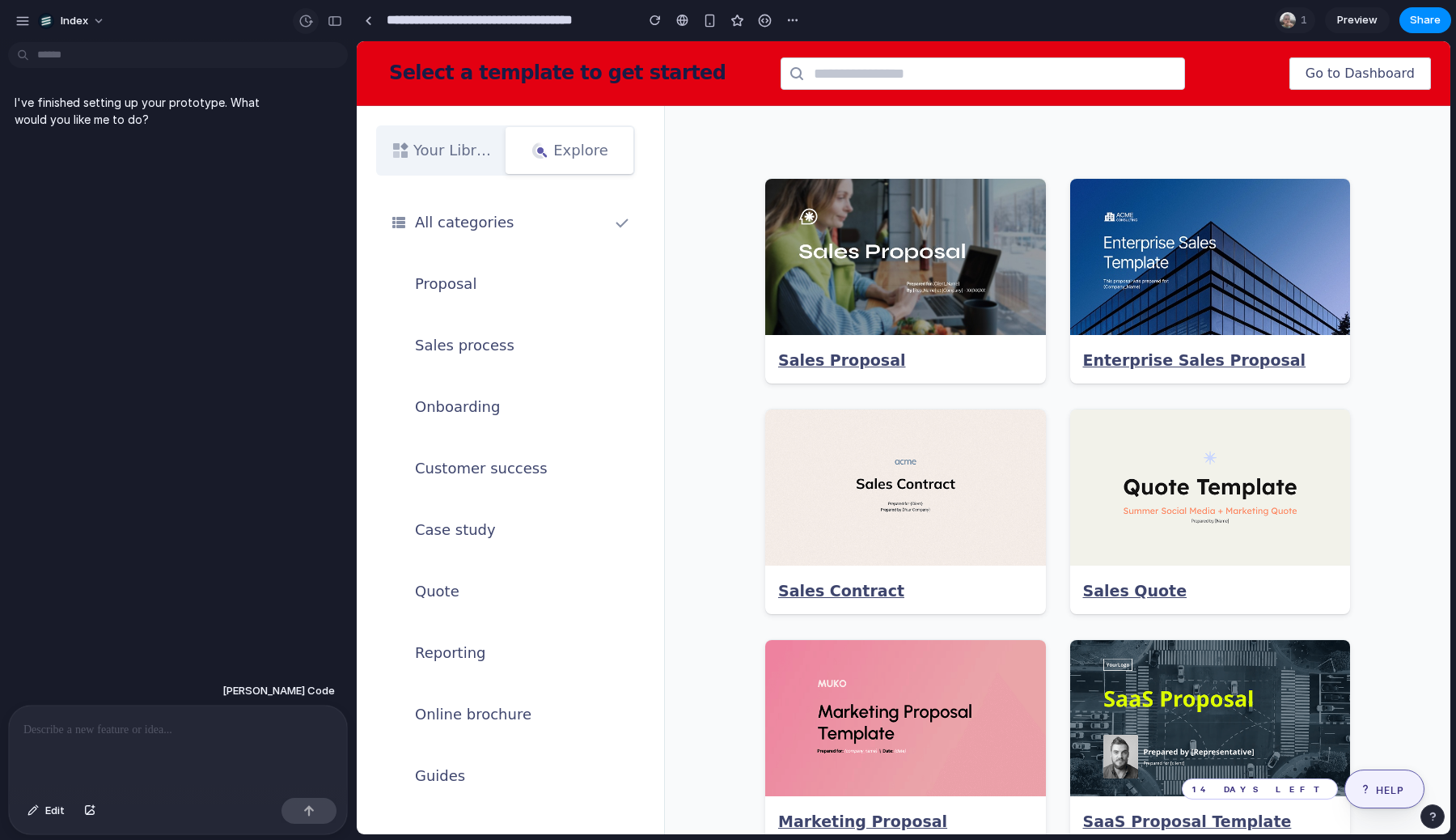
click at [305, 24] on div "button" at bounding box center [306, 20] width 15 height 15
click at [186, 266] on div "Version 3 Current Version 2 Just now Restore Version 1 3h ago Restore" at bounding box center [728, 420] width 1456 height 840
click at [367, 22] on div at bounding box center [369, 20] width 8 height 9
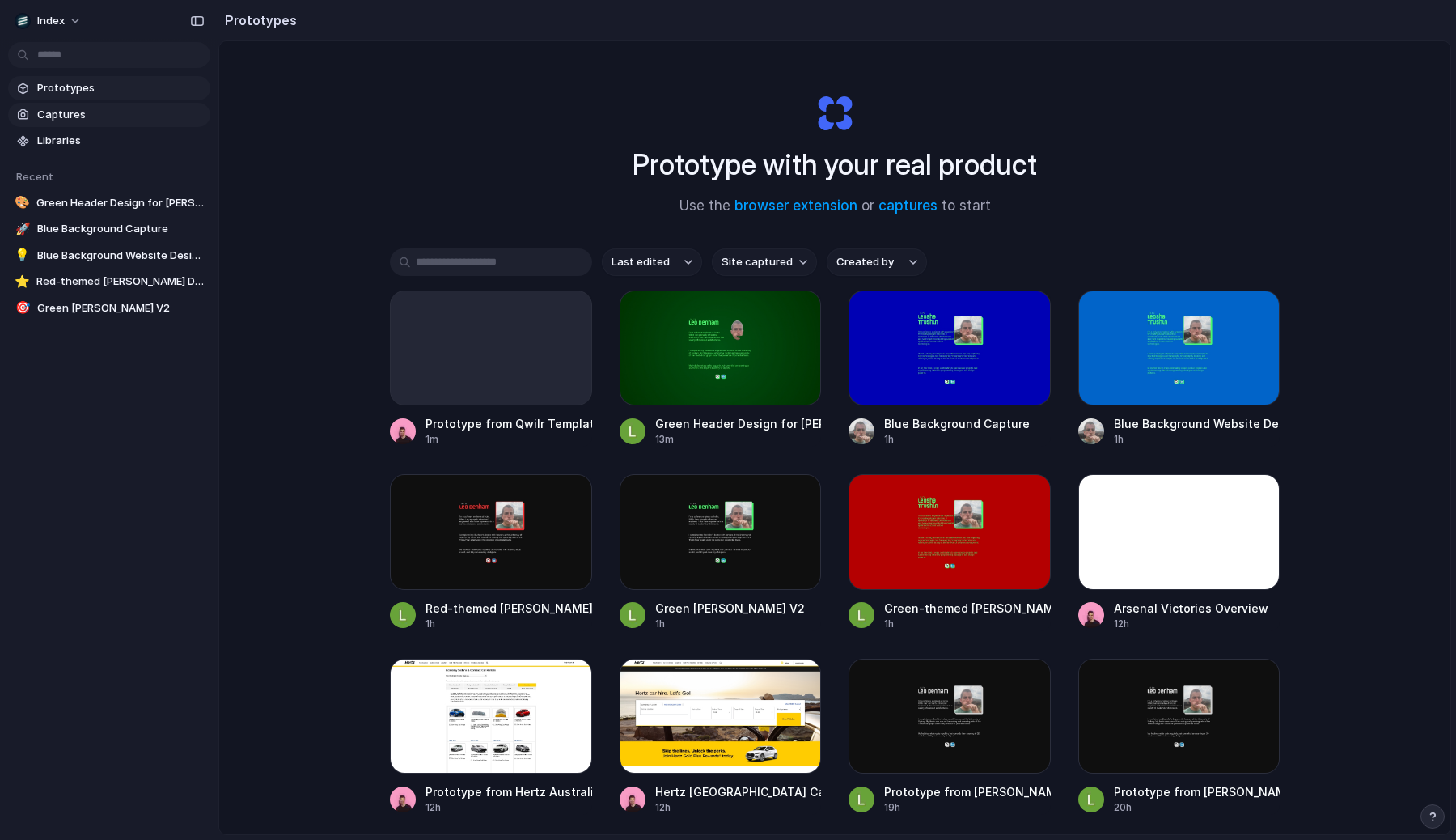
click at [105, 123] on link "Captures" at bounding box center [109, 114] width 202 height 24
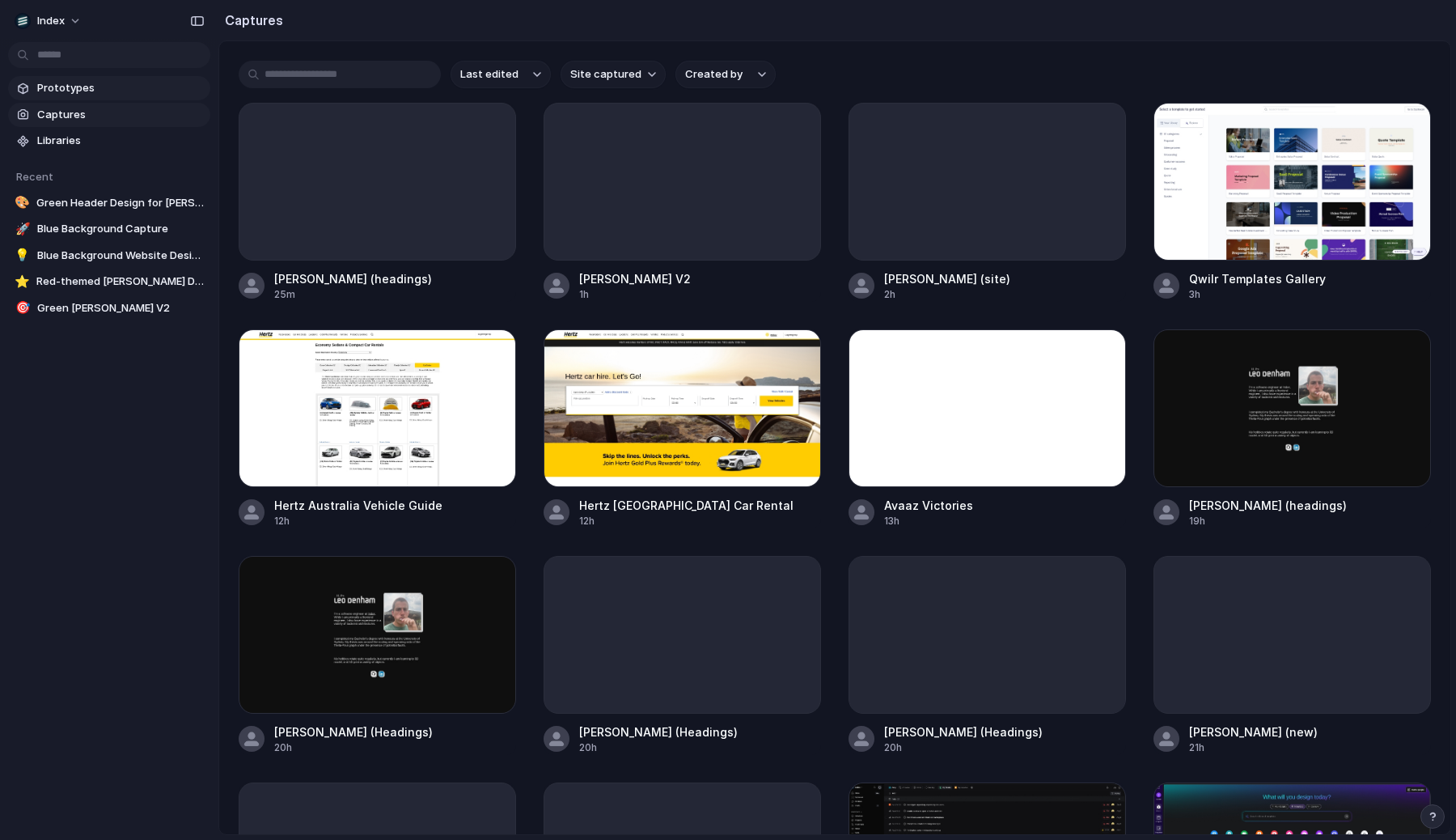
click at [102, 93] on span "Prototypes" at bounding box center [120, 88] width 167 height 16
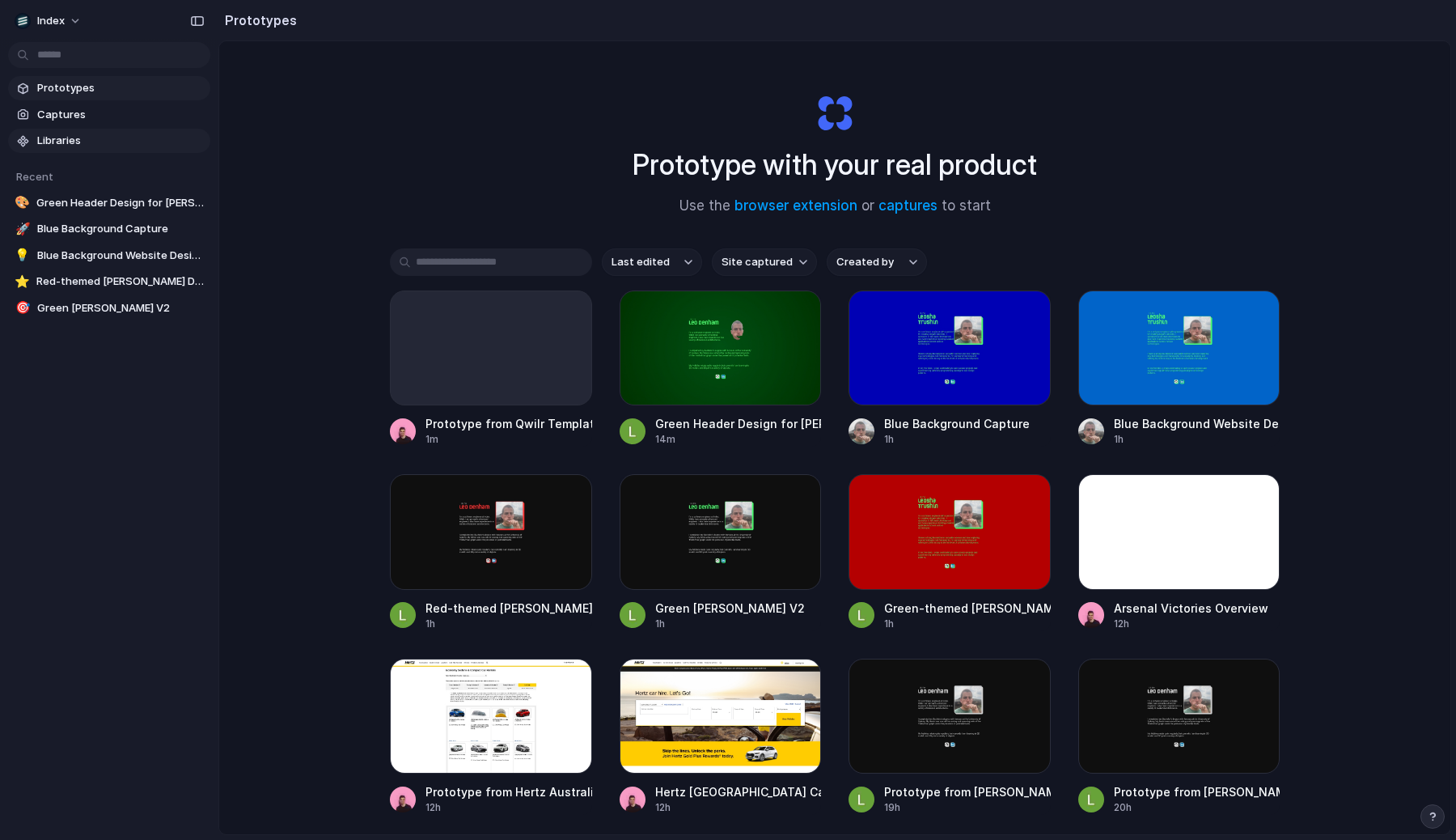
click at [95, 143] on span "Libraries" at bounding box center [120, 141] width 167 height 16
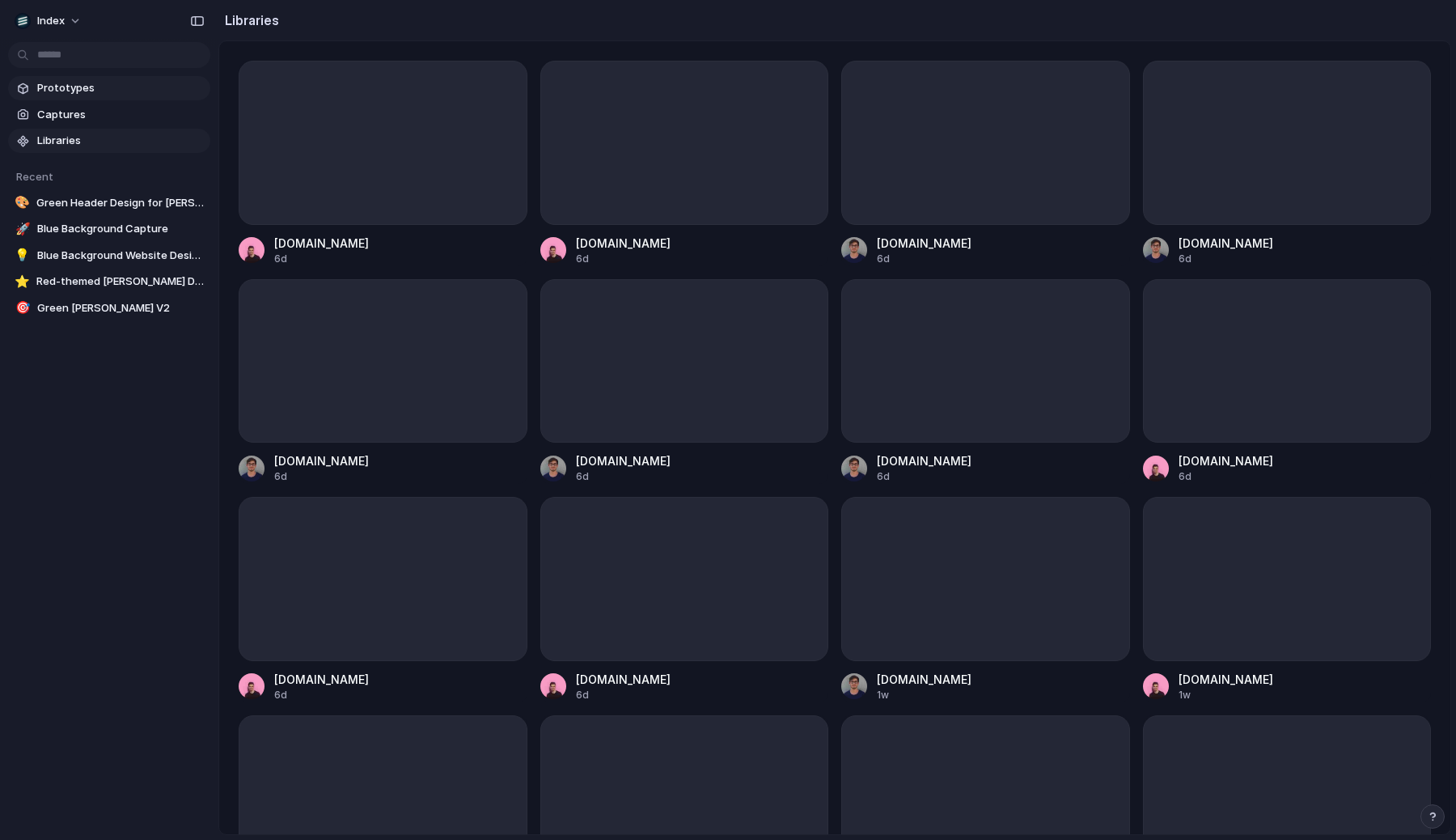
click at [113, 97] on link "Prototypes" at bounding box center [109, 87] width 202 height 24
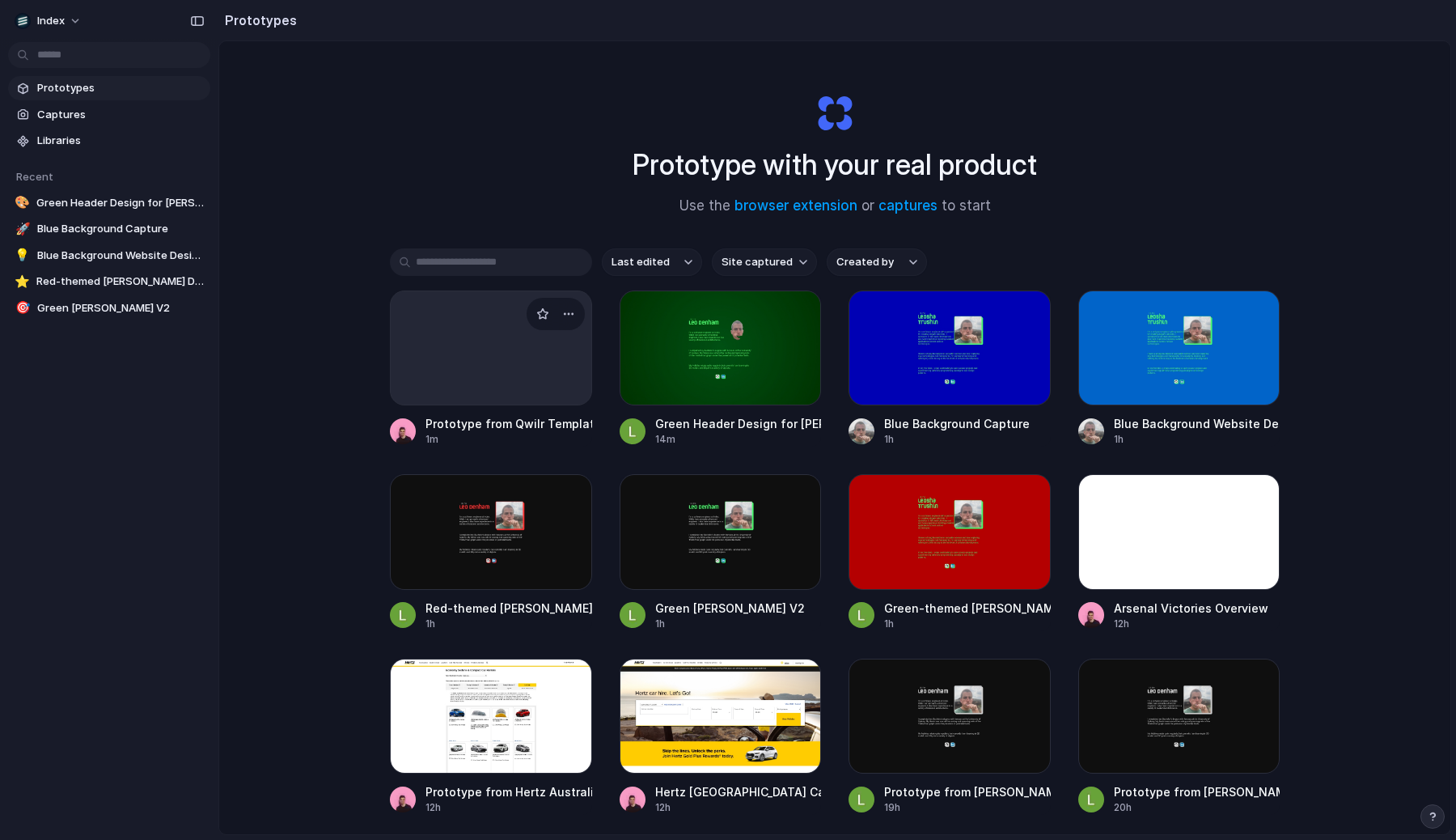
click at [439, 360] on div at bounding box center [491, 347] width 202 height 114
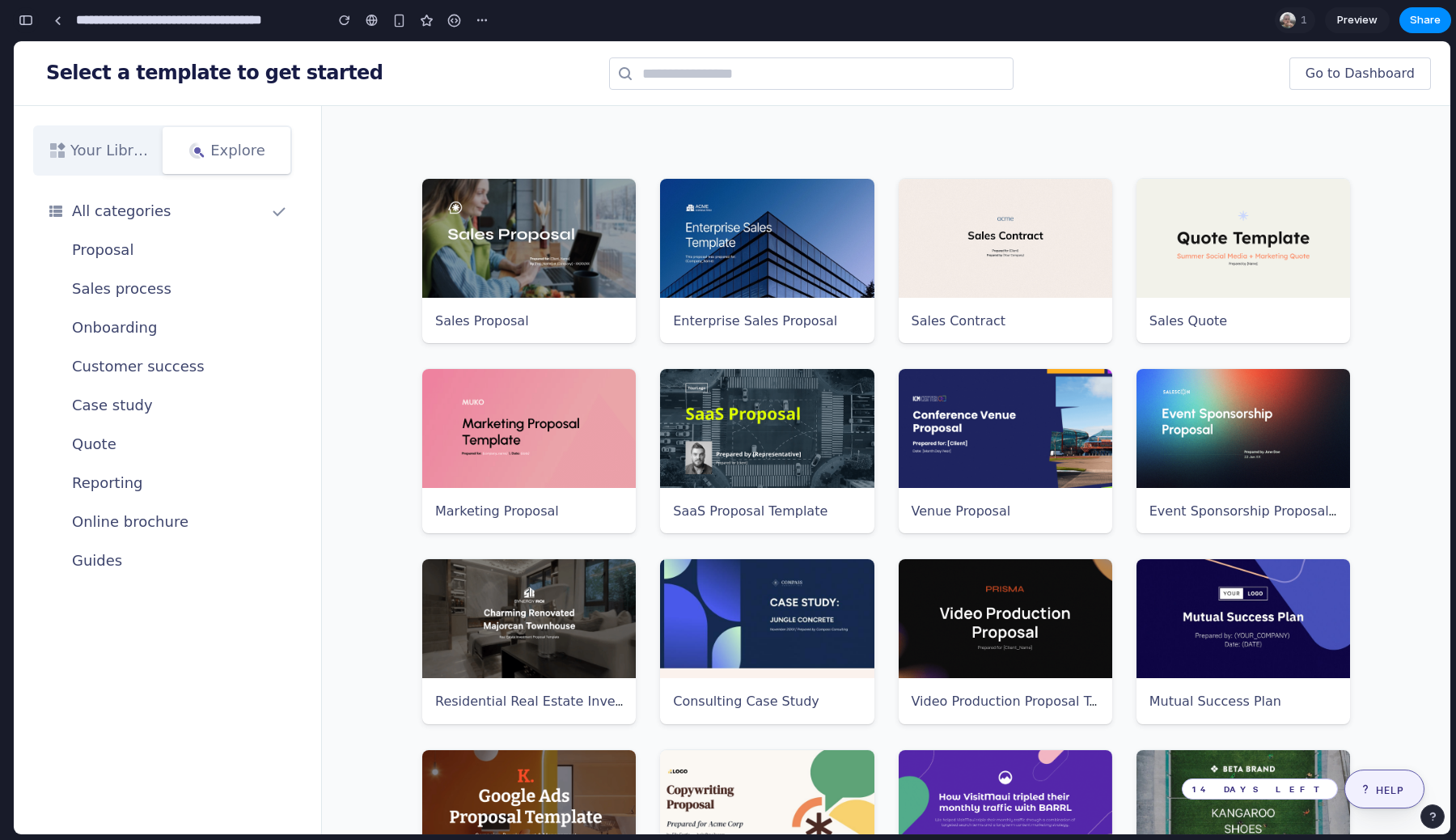
click at [28, 17] on div "button" at bounding box center [25, 20] width 15 height 12
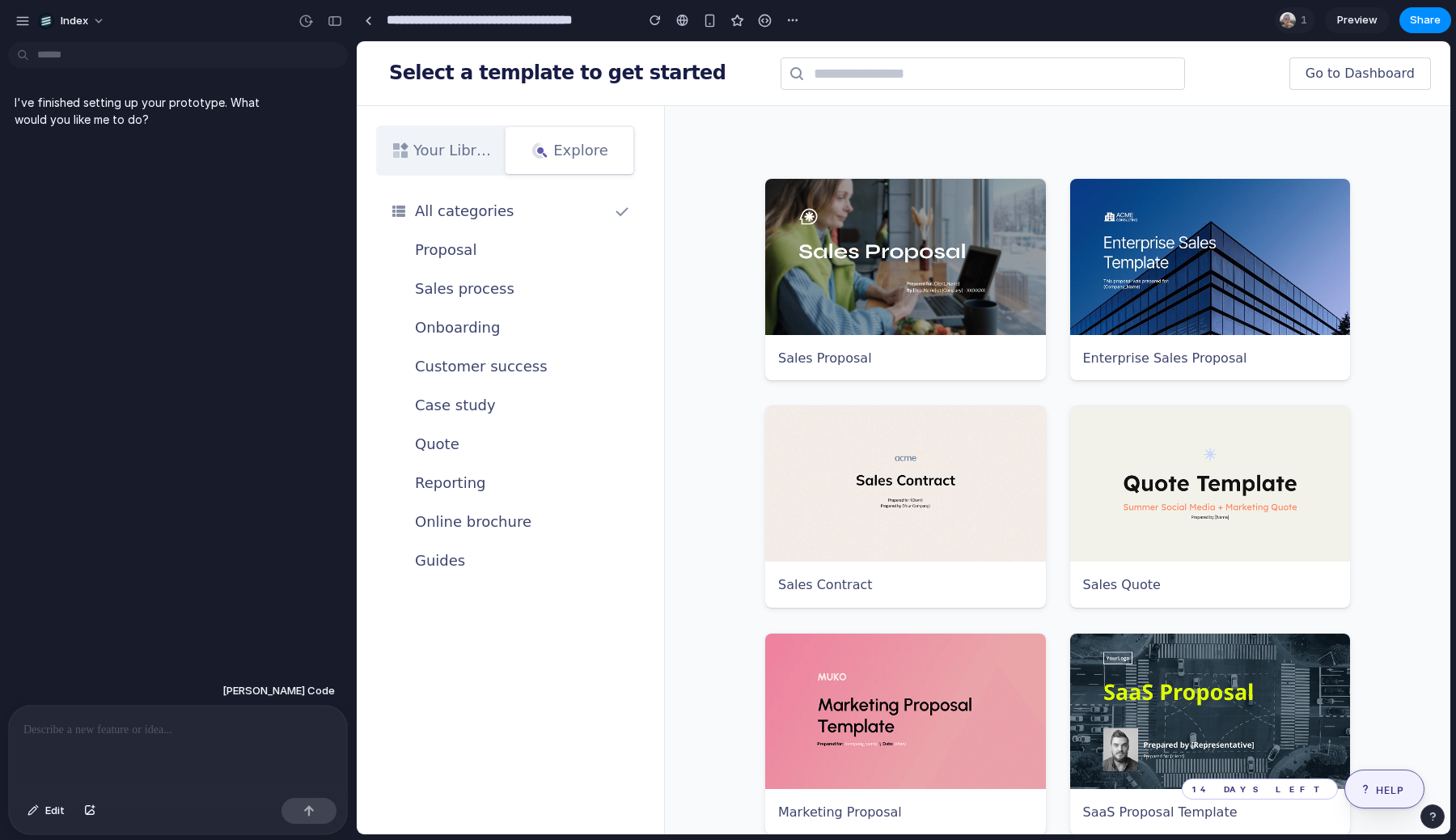
click at [115, 713] on div at bounding box center [178, 748] width 339 height 85
click at [115, 723] on p at bounding box center [178, 729] width 309 height 19
click at [146, 735] on p at bounding box center [178, 729] width 309 height 19
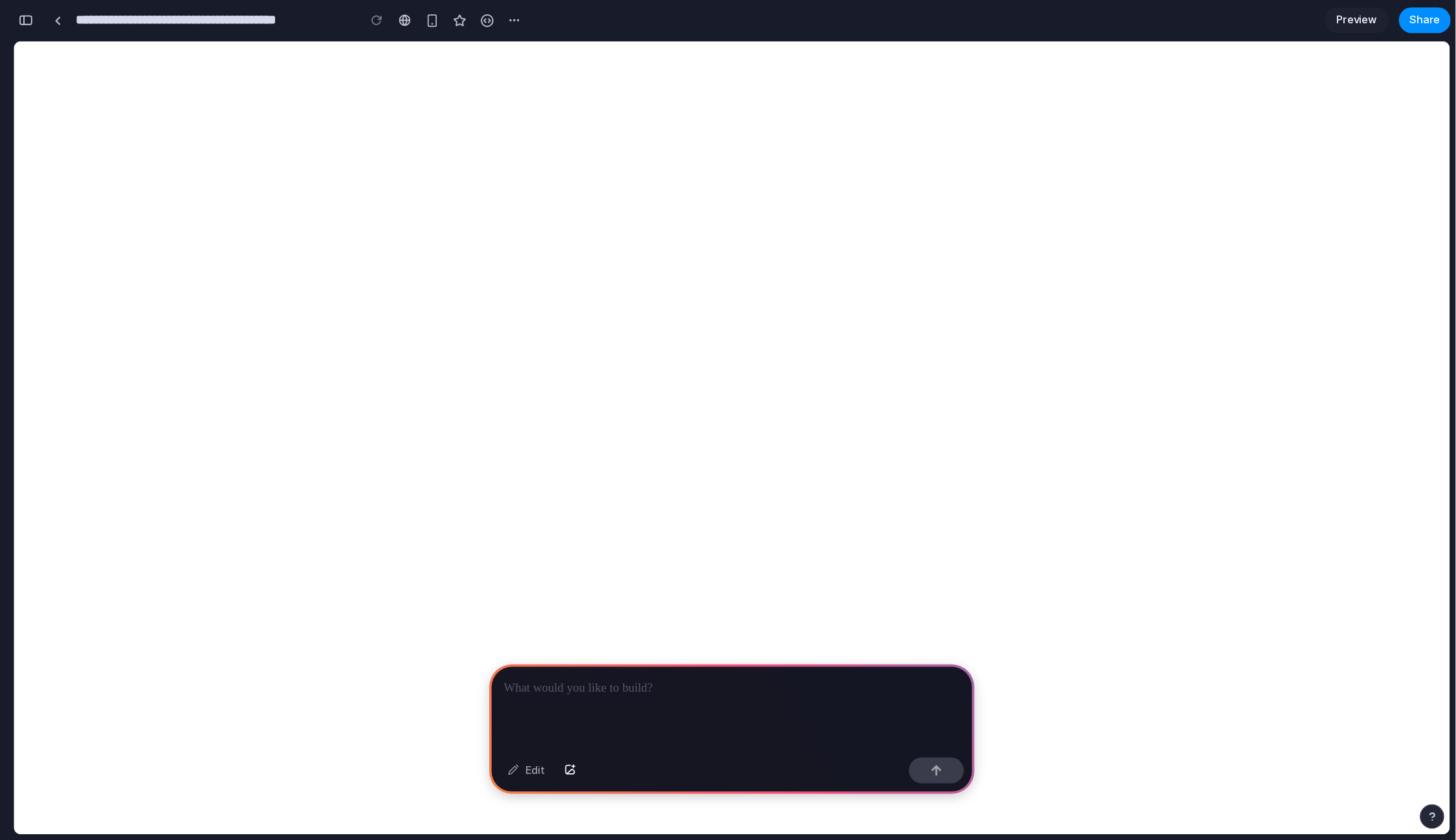
scroll to position [0, 12]
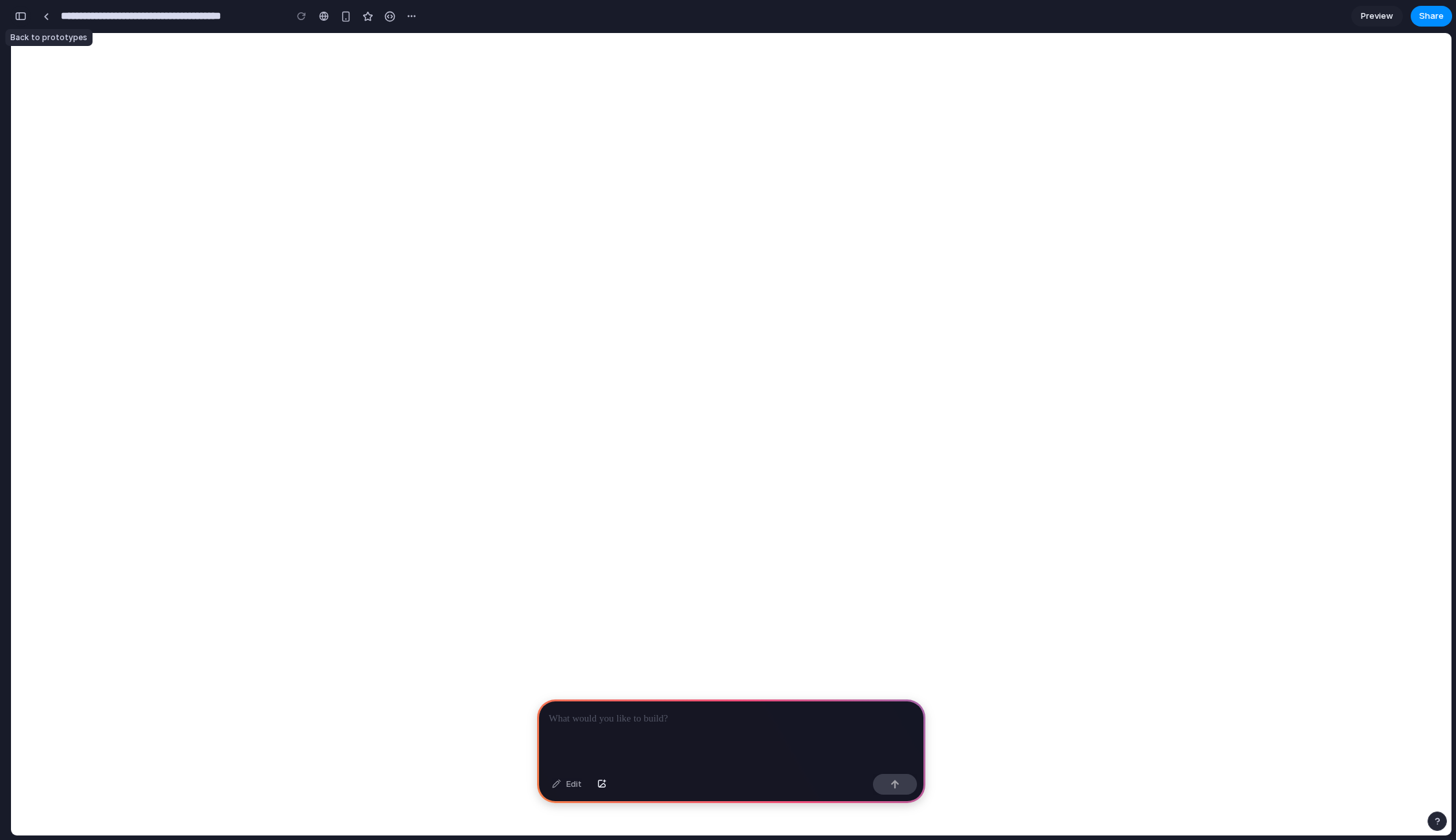
click at [22, 19] on div "button" at bounding box center [20, 16] width 12 height 9
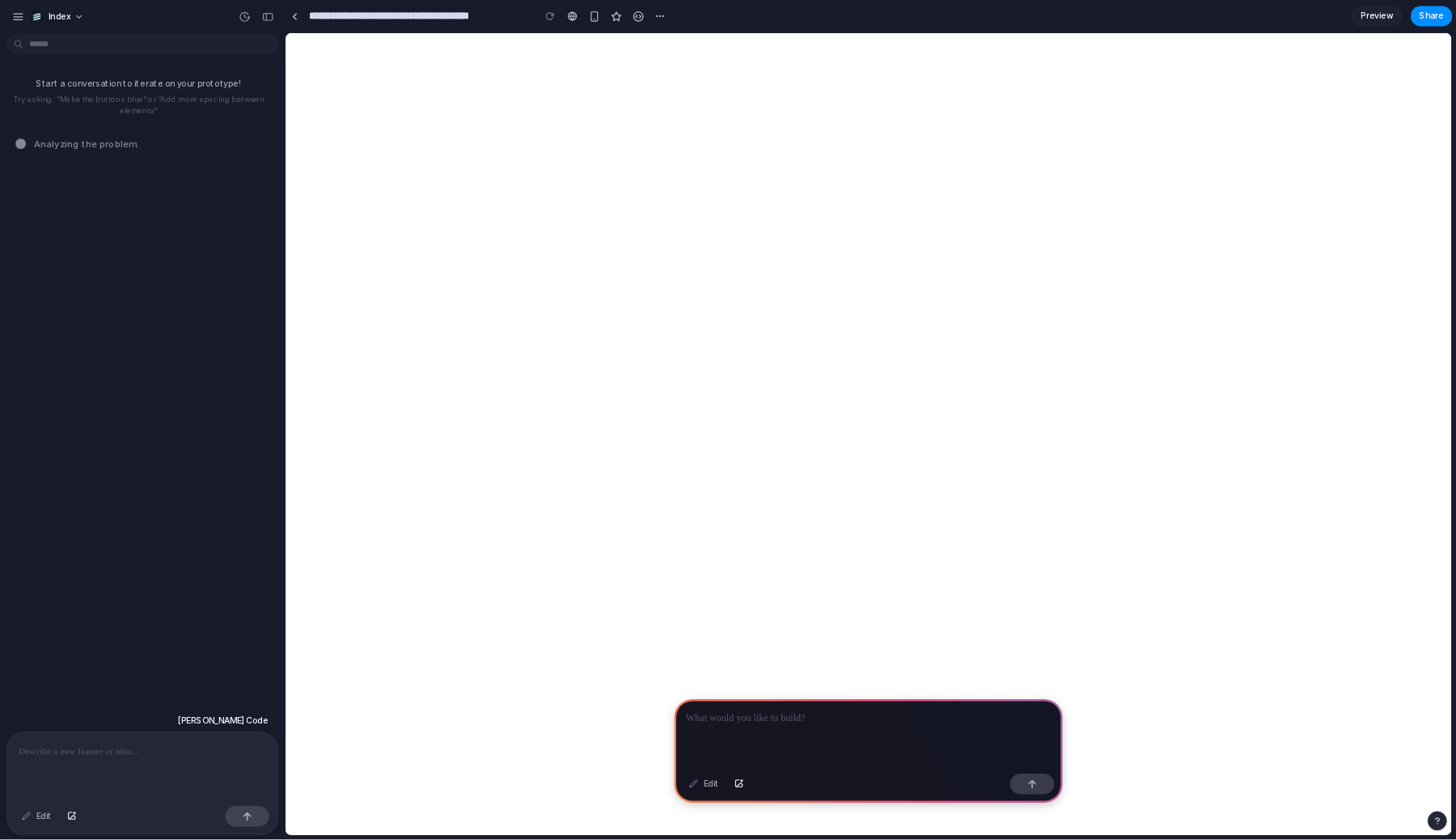
scroll to position [0, 0]
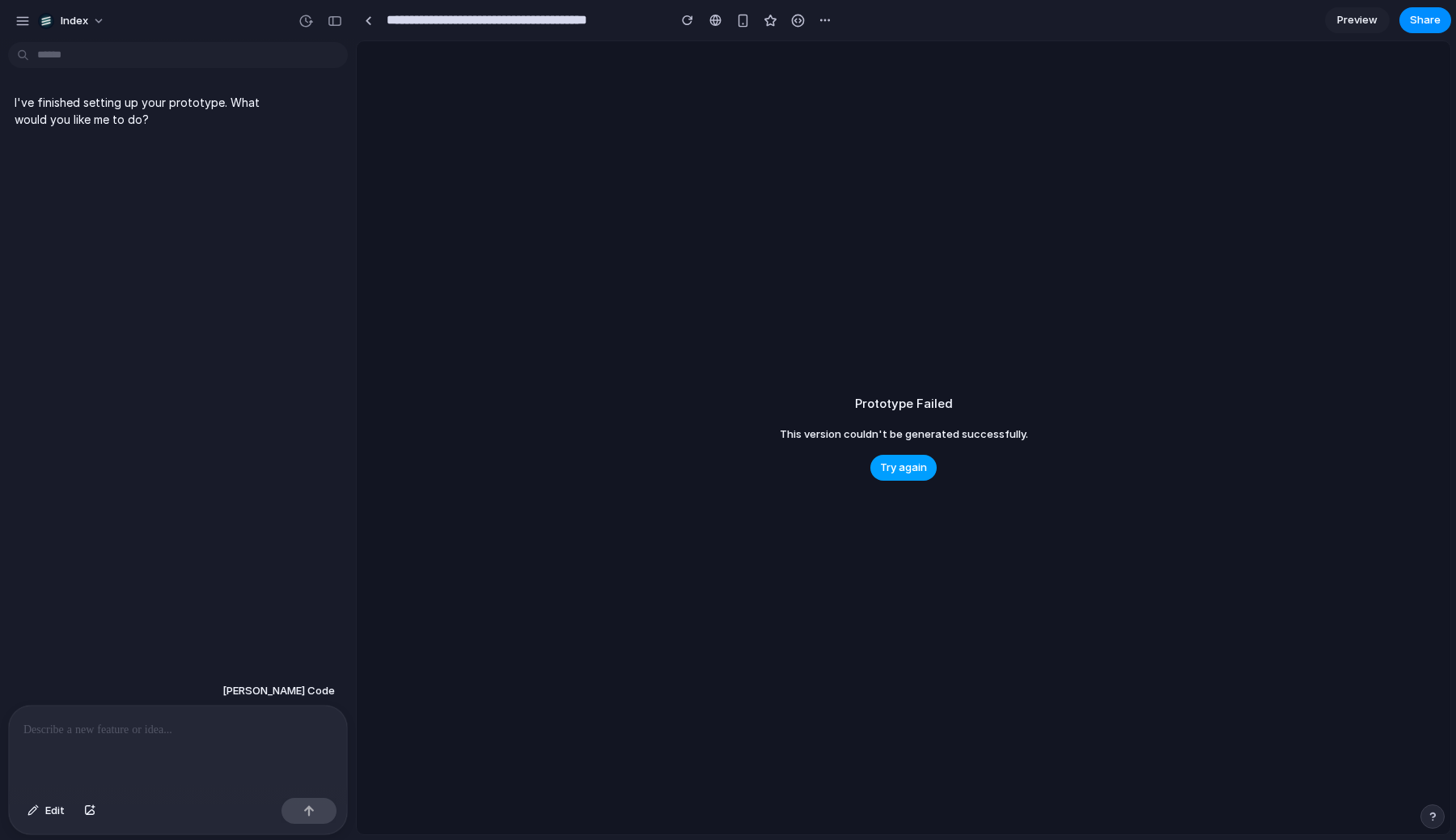
click at [918, 478] on button "Try again" at bounding box center [903, 468] width 66 height 26
click at [903, 464] on span "Try again" at bounding box center [903, 468] width 47 height 16
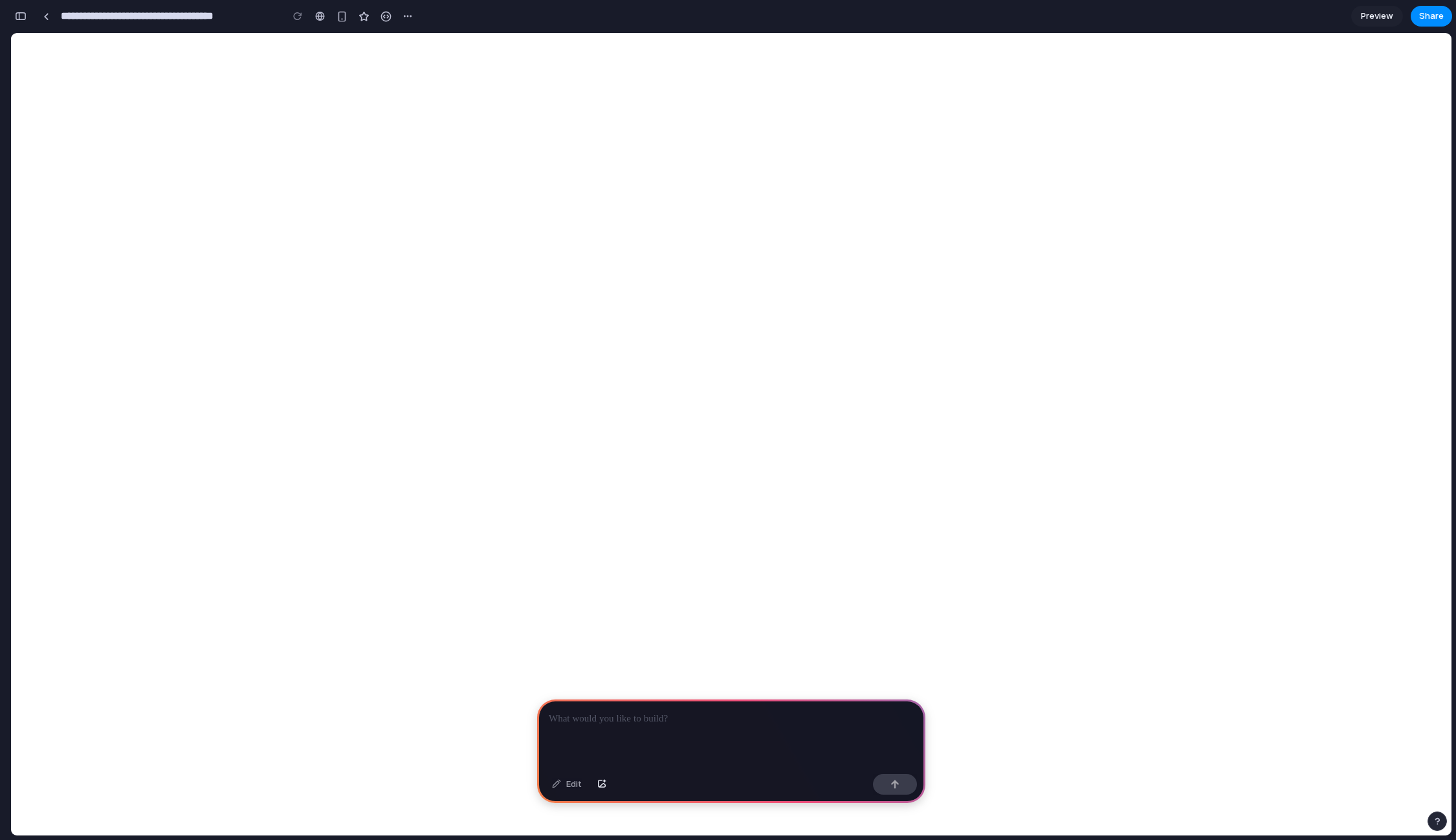
scroll to position [0, 12]
click at [18, 12] on div "button" at bounding box center [20, 16] width 12 height 9
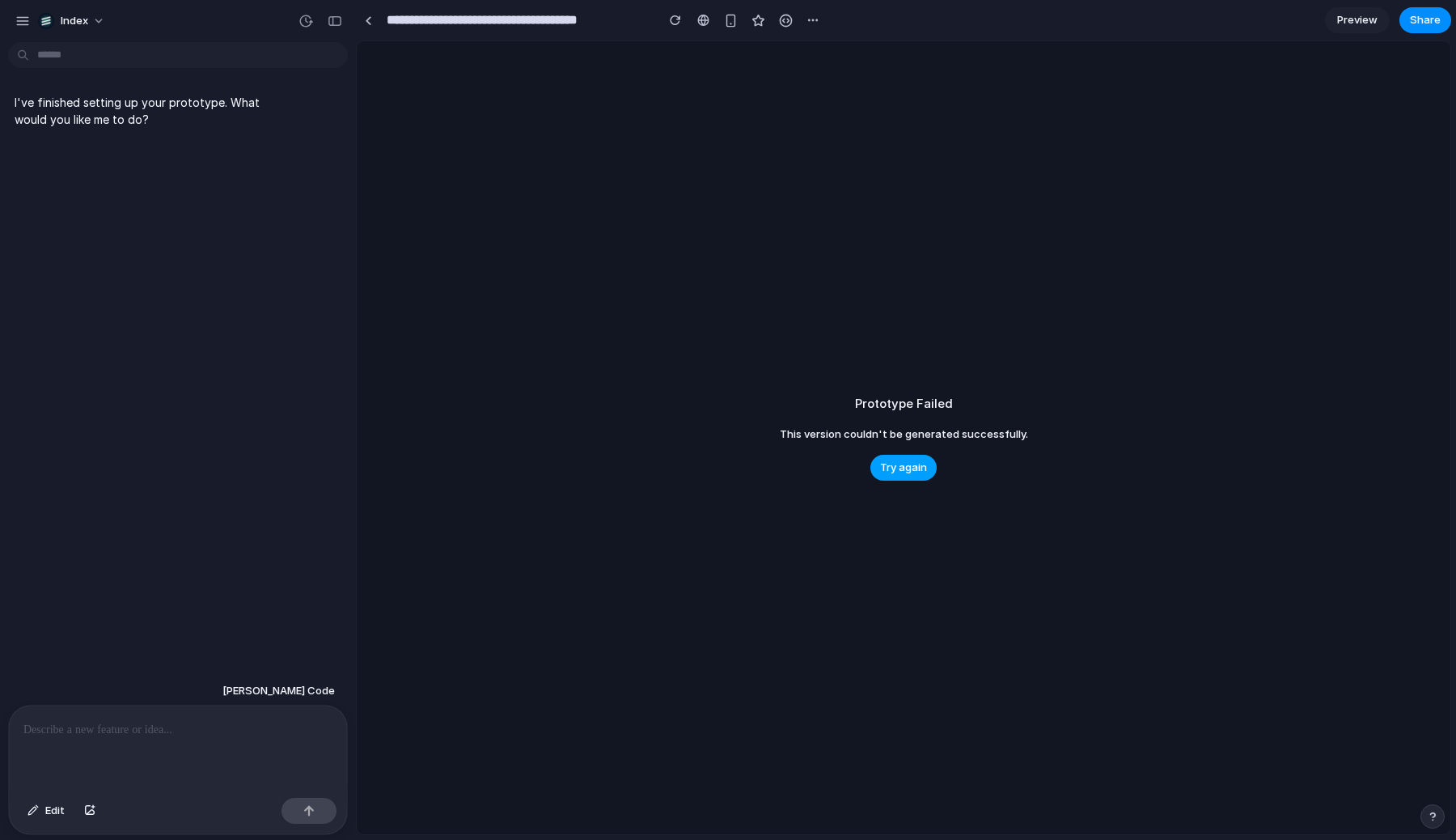
click at [902, 473] on span "Try again" at bounding box center [903, 468] width 47 height 16
click at [919, 468] on span "Try again" at bounding box center [903, 468] width 47 height 16
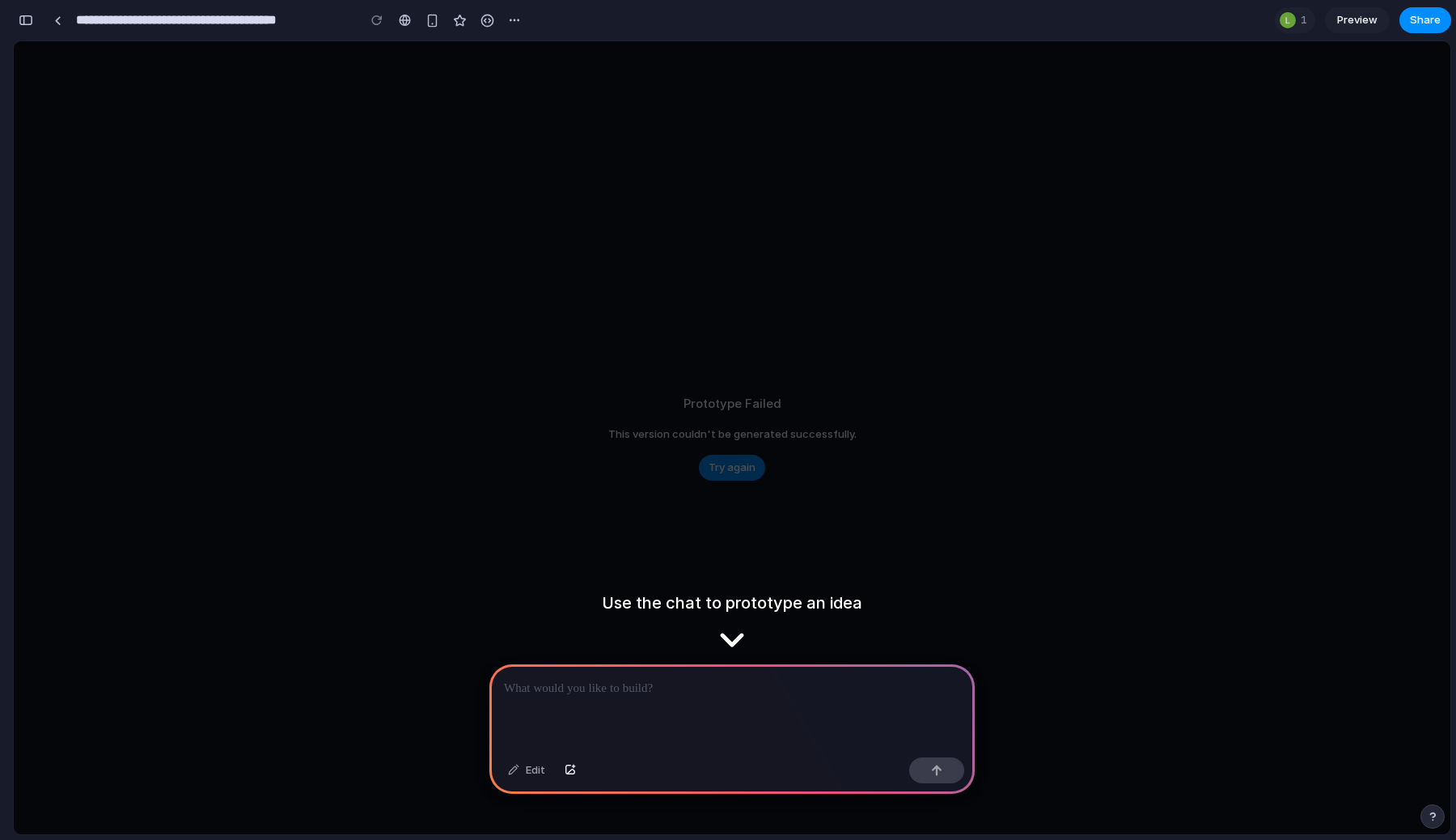
click at [611, 258] on div "Prototype Failed This version couldn't be generated successfully. Try again" at bounding box center [731, 437] width 1437 height 792
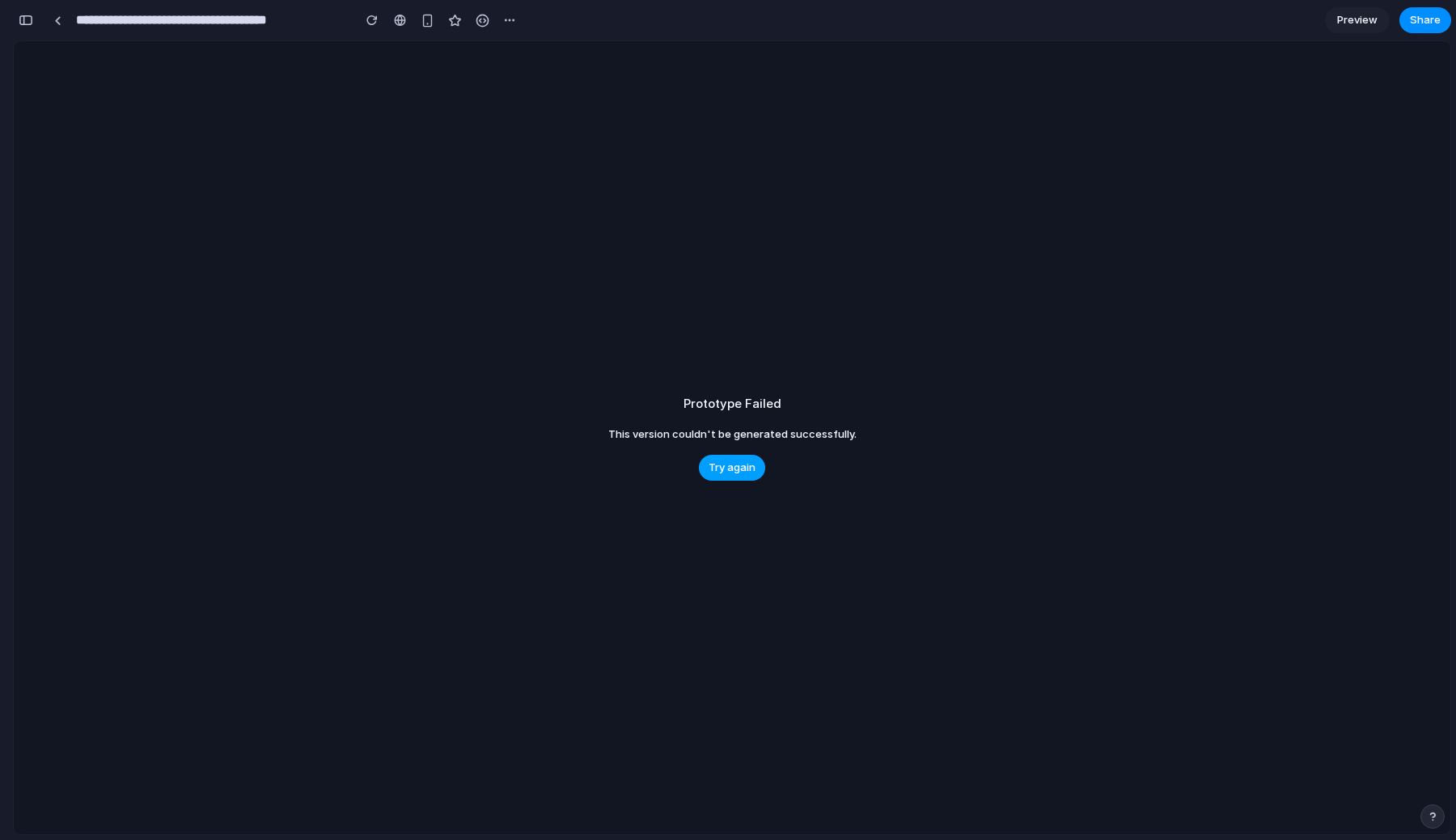
click at [731, 469] on span "Try again" at bounding box center [731, 468] width 47 height 16
